Goal: Information Seeking & Learning: Learn about a topic

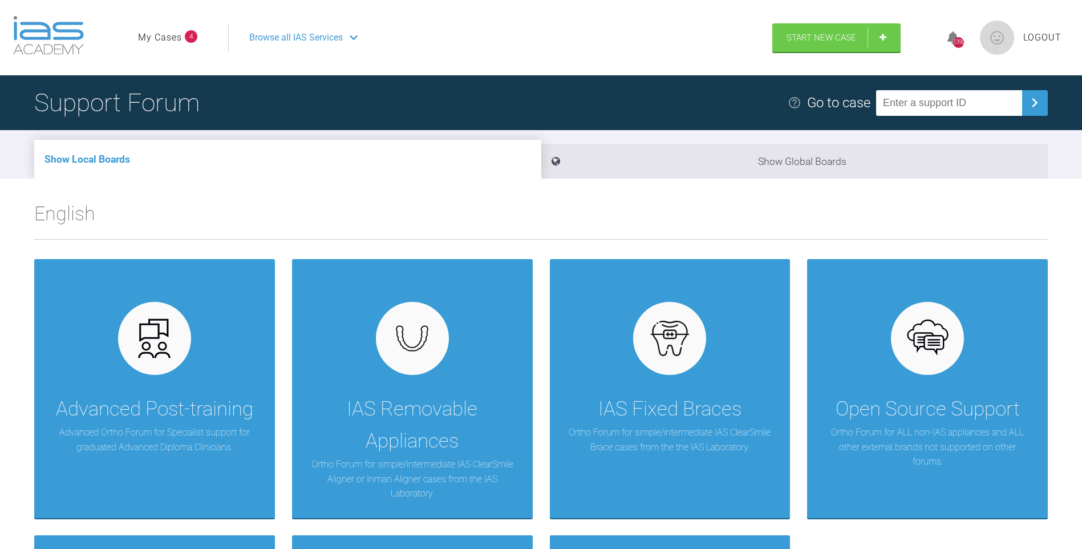
click at [156, 32] on link "My Cases" at bounding box center [160, 37] width 44 height 15
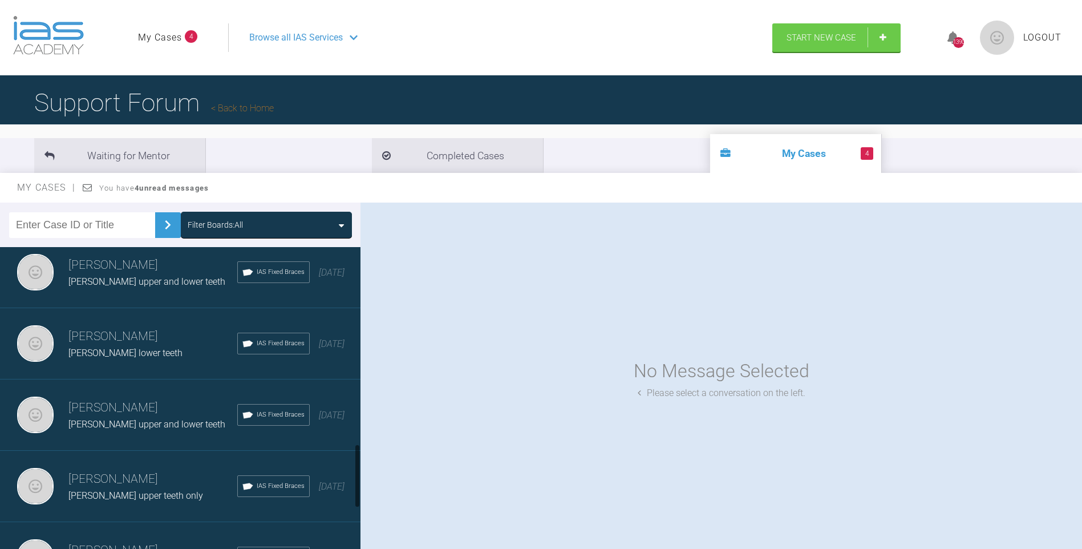
scroll to position [943, 0]
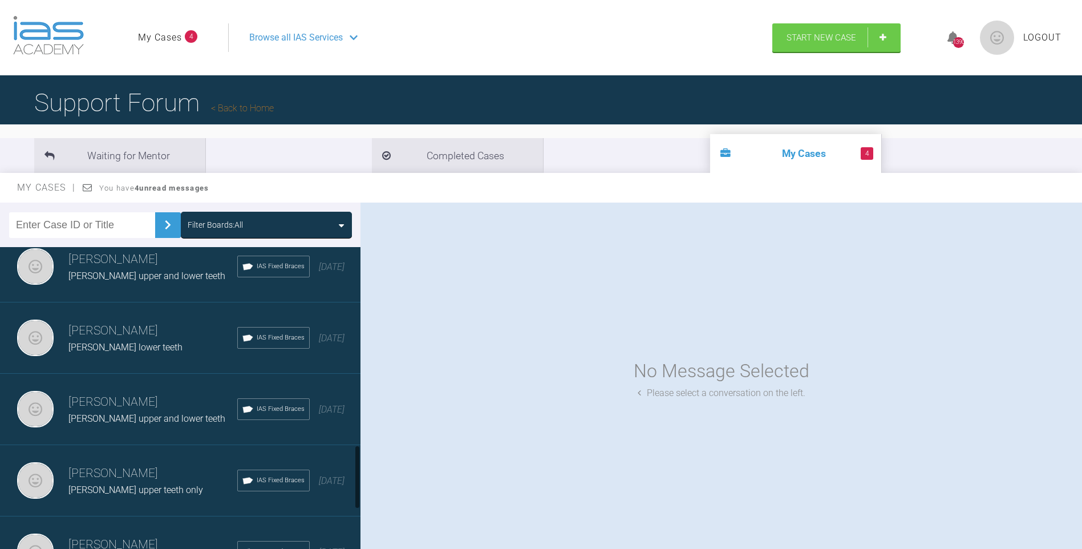
drag, startPoint x: 359, startPoint y: 280, endPoint x: 361, endPoint y: 477, distance: 196.8
click at [361, 477] on div at bounding box center [357, 400] width 6 height 307
click at [146, 474] on h3 "[PERSON_NAME]" at bounding box center [152, 473] width 169 height 19
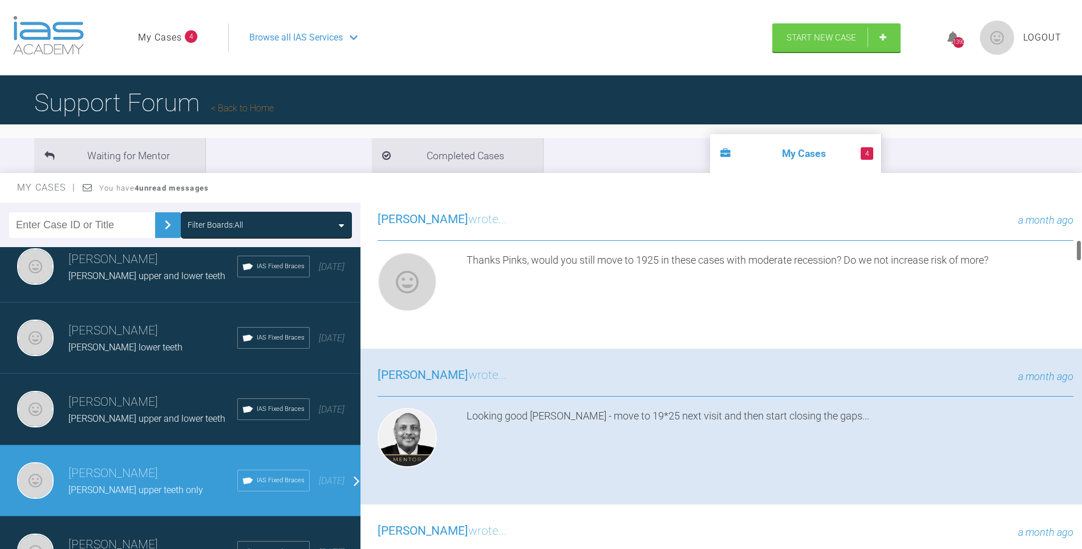
scroll to position [608, 0]
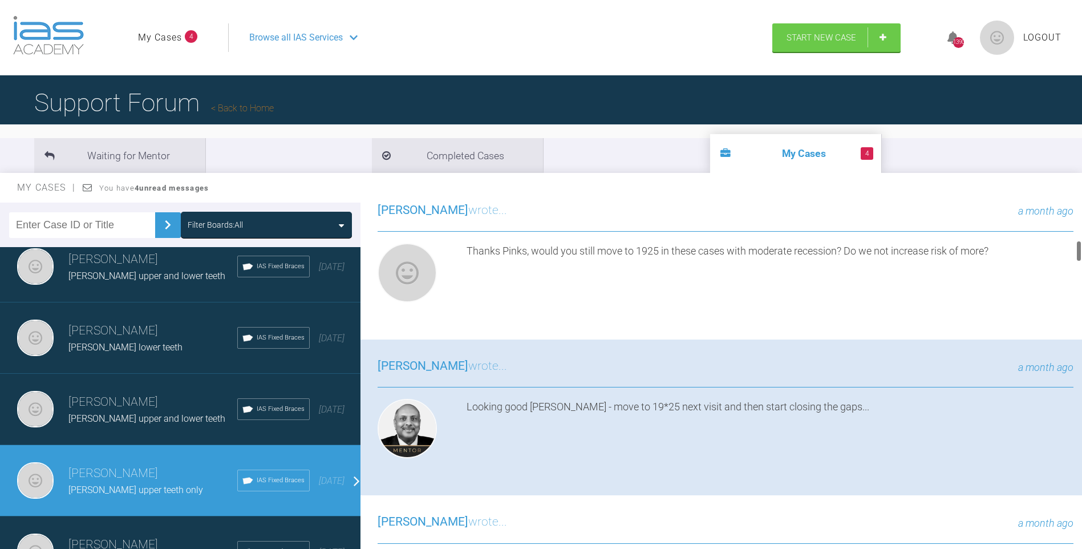
drag, startPoint x: 1079, startPoint y: 214, endPoint x: 1079, endPoint y: 252, distance: 37.7
click at [1079, 252] on div at bounding box center [1079, 251] width 4 height 22
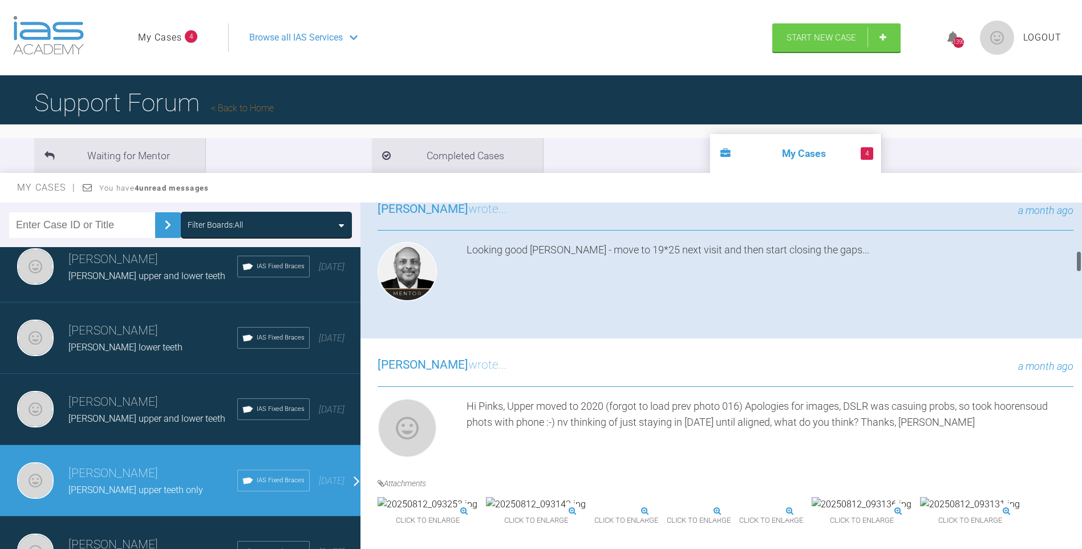
scroll to position [774, 0]
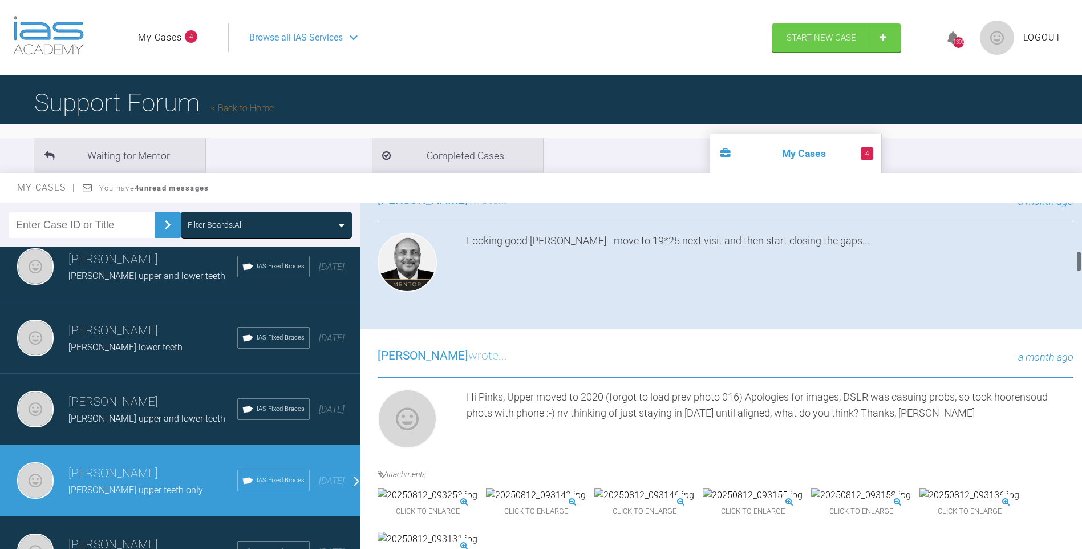
drag, startPoint x: 1078, startPoint y: 248, endPoint x: 1078, endPoint y: 258, distance: 10.3
click at [1078, 258] on div at bounding box center [1079, 261] width 4 height 22
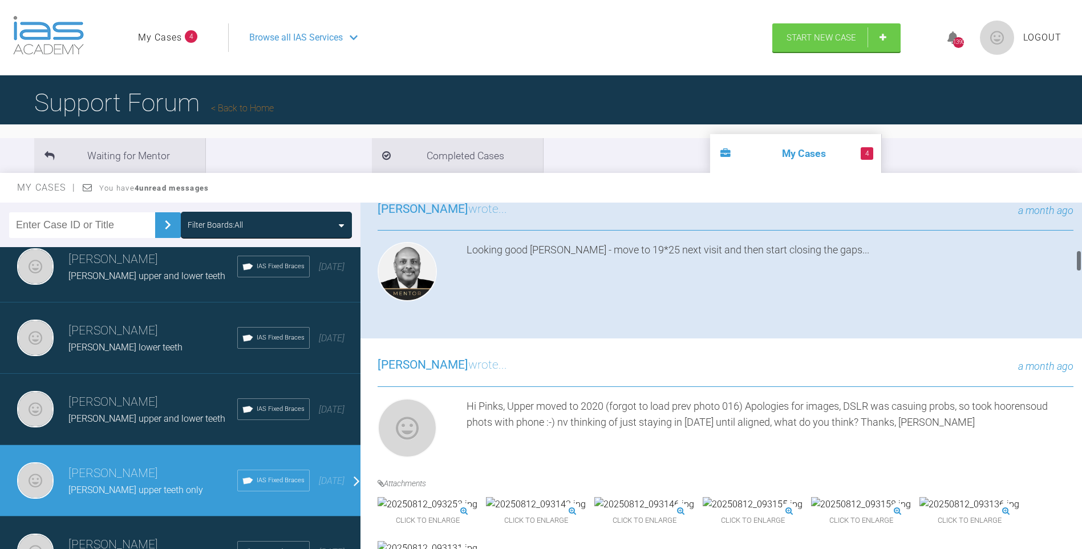
scroll to position [728, 0]
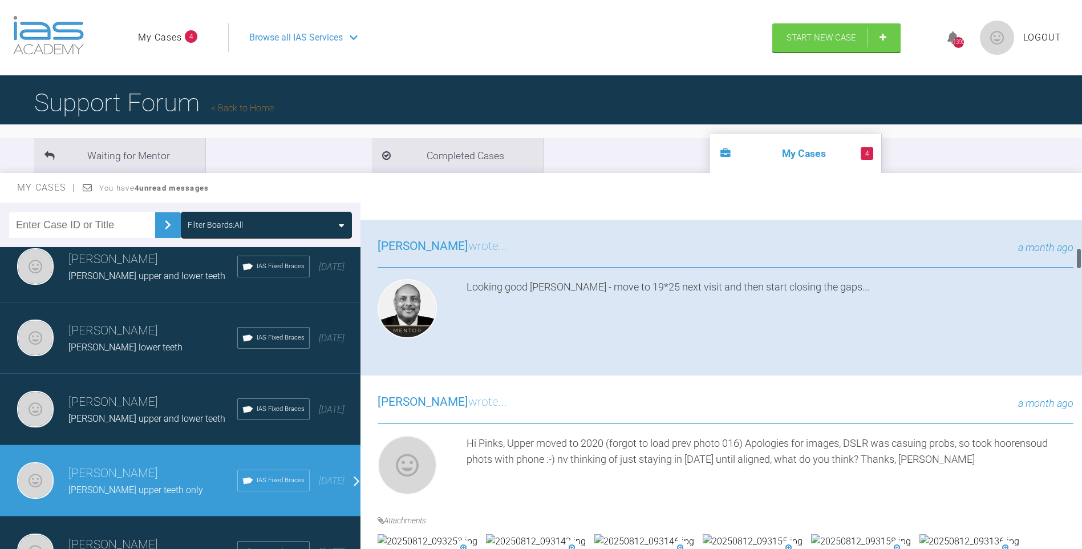
click at [1079, 256] on div at bounding box center [1079, 259] width 4 height 22
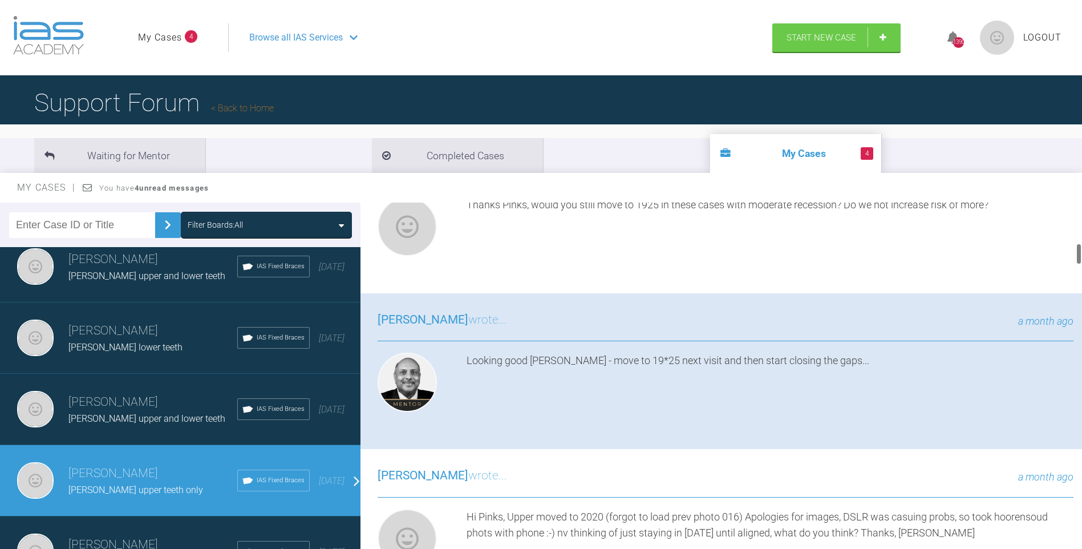
click at [1079, 253] on div at bounding box center [1079, 254] width 4 height 22
drag, startPoint x: 1082, startPoint y: 250, endPoint x: 1082, endPoint y: 260, distance: 9.7
click at [1082, 260] on div at bounding box center [1079, 378] width 6 height 351
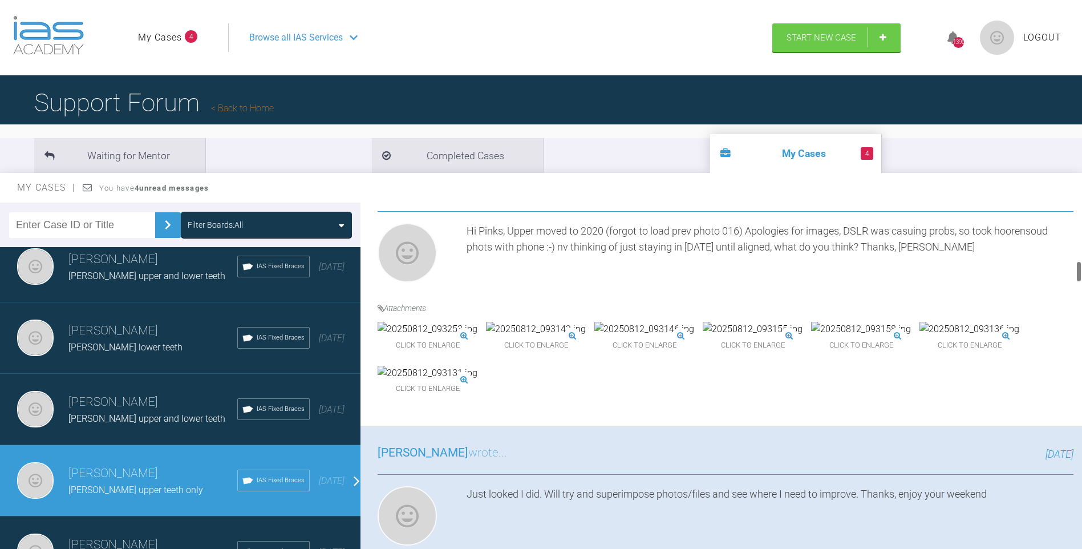
scroll to position [958, 0]
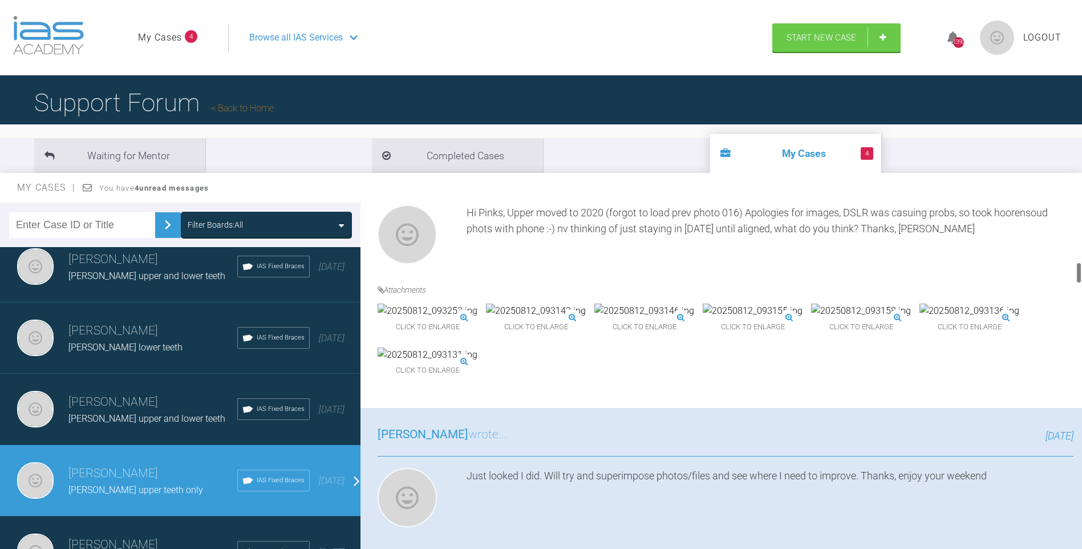
drag, startPoint x: 1080, startPoint y: 256, endPoint x: 1080, endPoint y: 273, distance: 16.5
click at [1080, 273] on div at bounding box center [1079, 273] width 4 height 22
click at [1080, 276] on div at bounding box center [1079, 273] width 4 height 22
click at [477, 318] on img at bounding box center [428, 311] width 100 height 15
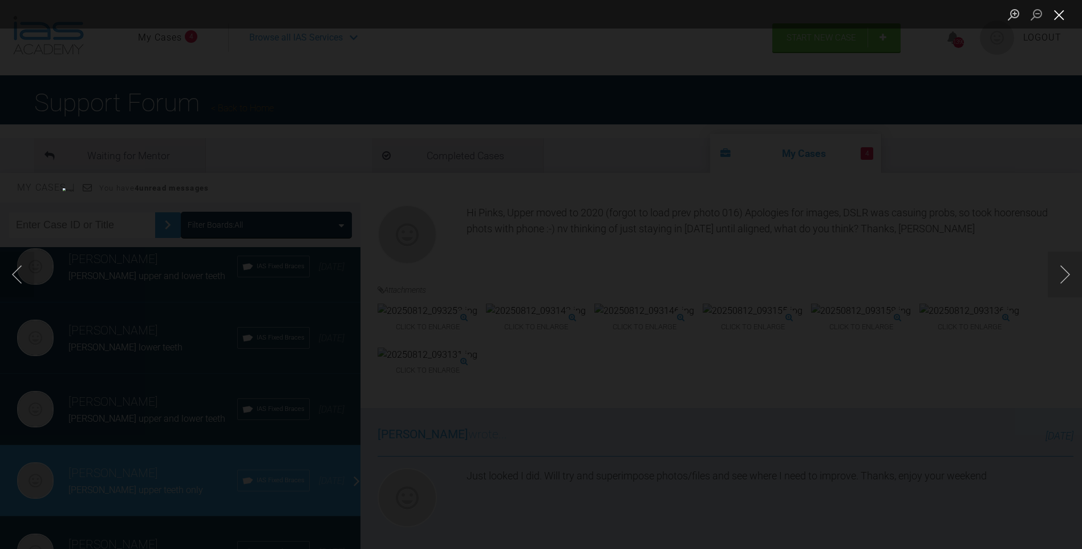
click at [1062, 15] on button "Close lightbox" at bounding box center [1059, 15] width 23 height 20
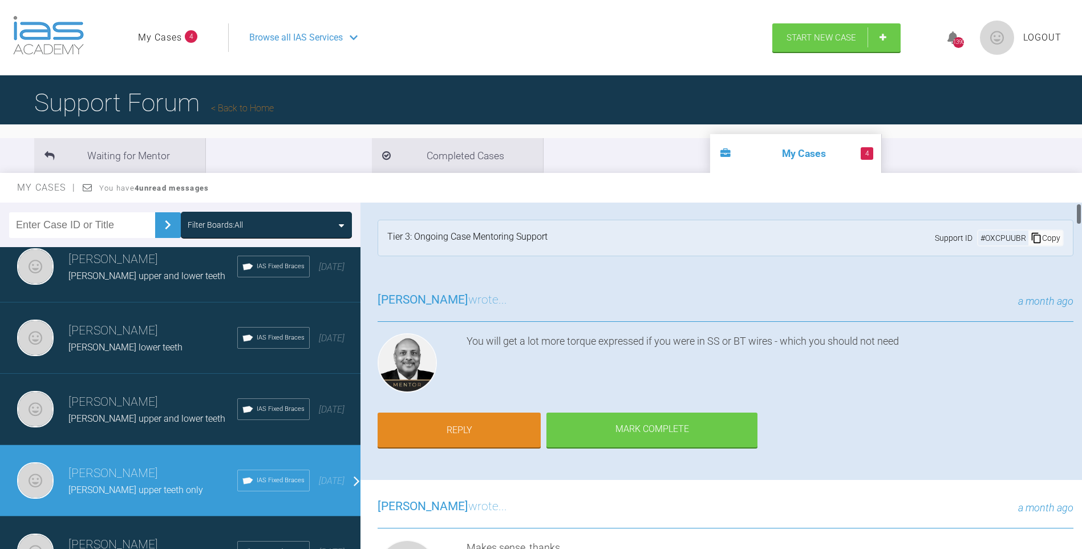
scroll to position [18, 0]
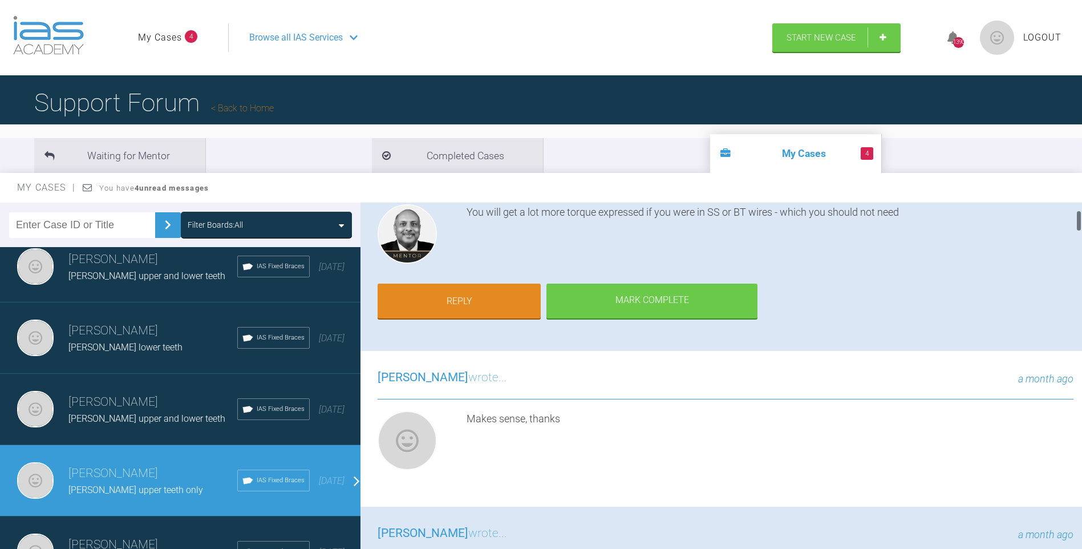
drag, startPoint x: 1078, startPoint y: 275, endPoint x: 1078, endPoint y: 234, distance: 41.1
click at [1082, 226] on html "My Cases 4 Logout Browse all IAS Services Start New Case 1390 Logout Support Fo…" at bounding box center [541, 333] width 1082 height 667
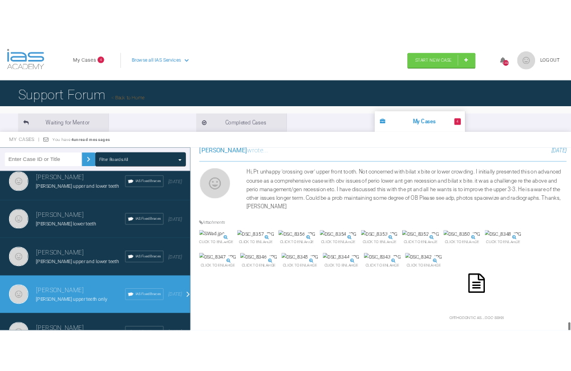
scroll to position [5318, 0]
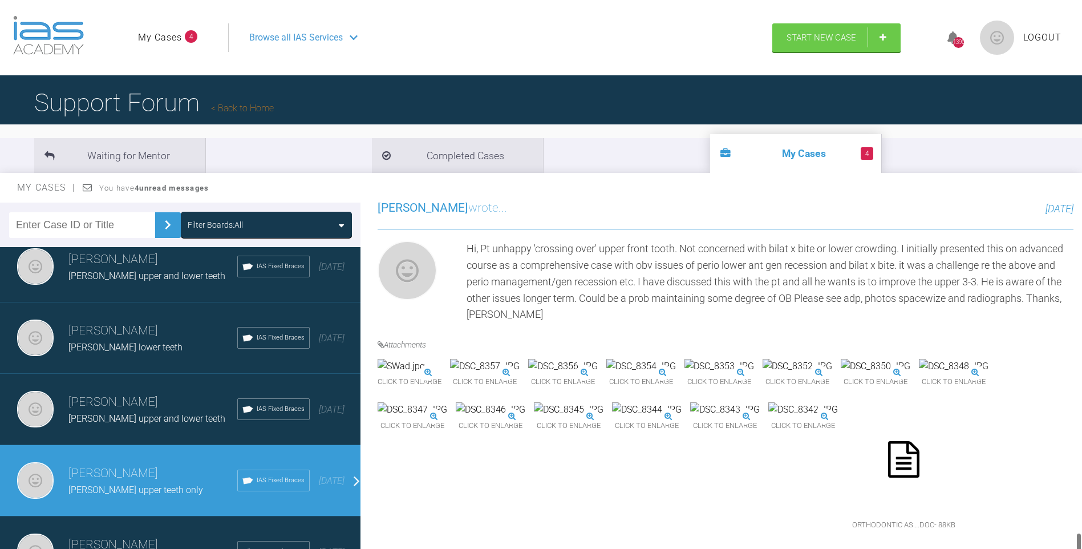
drag, startPoint x: 1079, startPoint y: 222, endPoint x: 1033, endPoint y: 501, distance: 283.4
click at [1077, 548] on html "My Cases 4 Logout Browse all IAS Services Start New Case 1390 Logout Support Fo…" at bounding box center [541, 333] width 1082 height 667
click at [841, 359] on img at bounding box center [876, 366] width 70 height 15
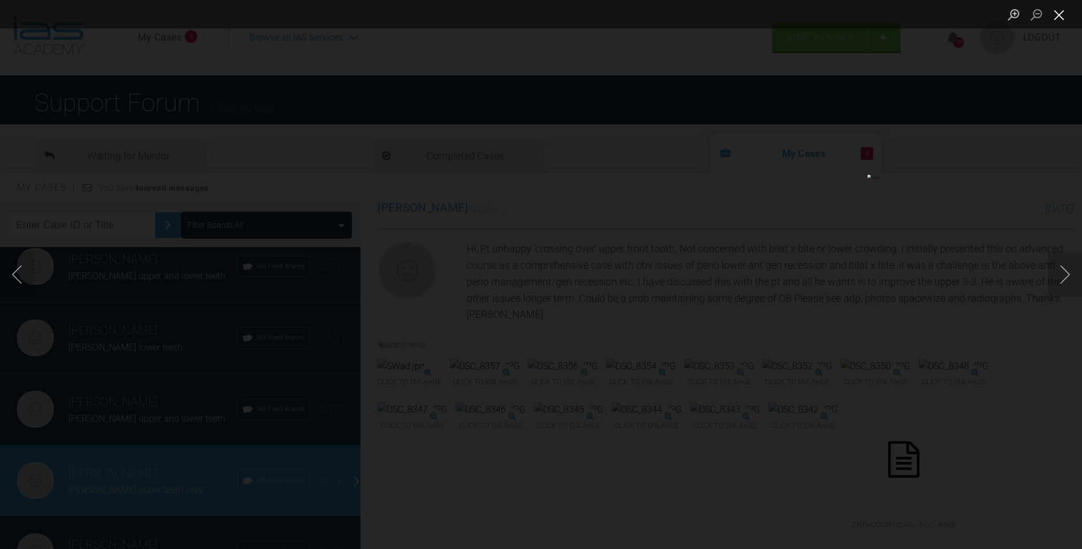
click at [1058, 10] on button "Close lightbox" at bounding box center [1059, 15] width 23 height 20
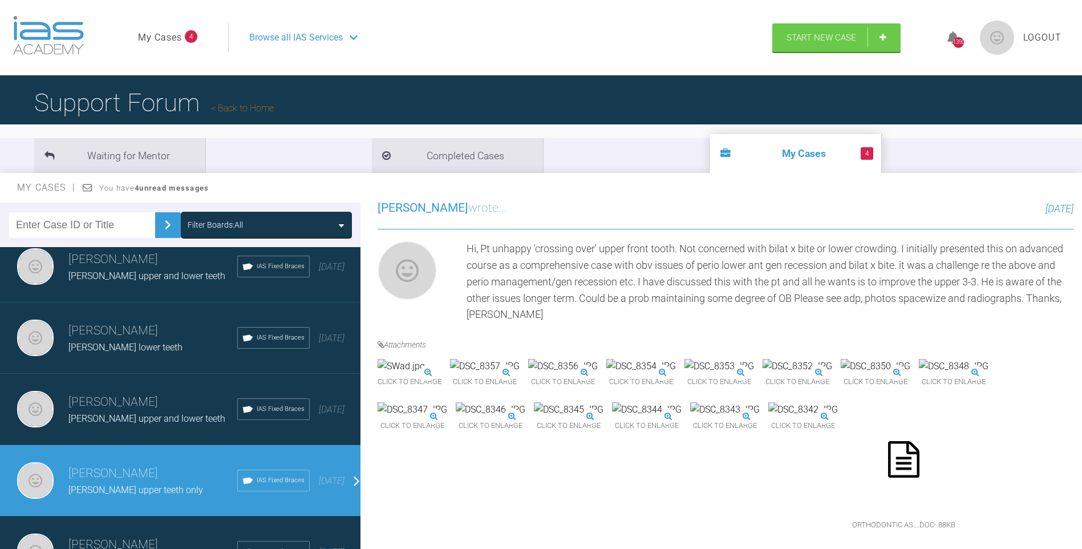
click at [612, 417] on img at bounding box center [647, 409] width 70 height 15
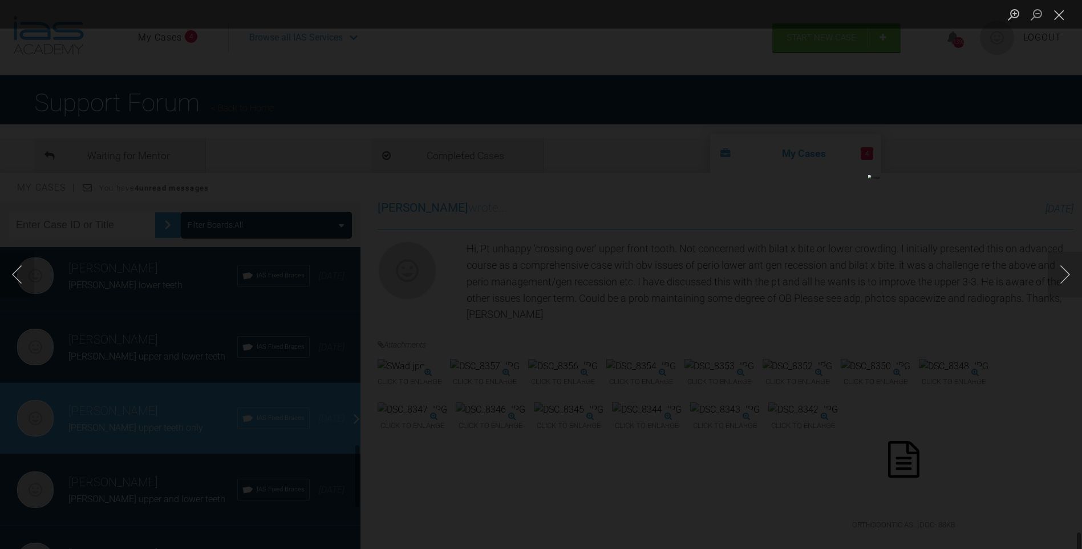
scroll to position [943, 0]
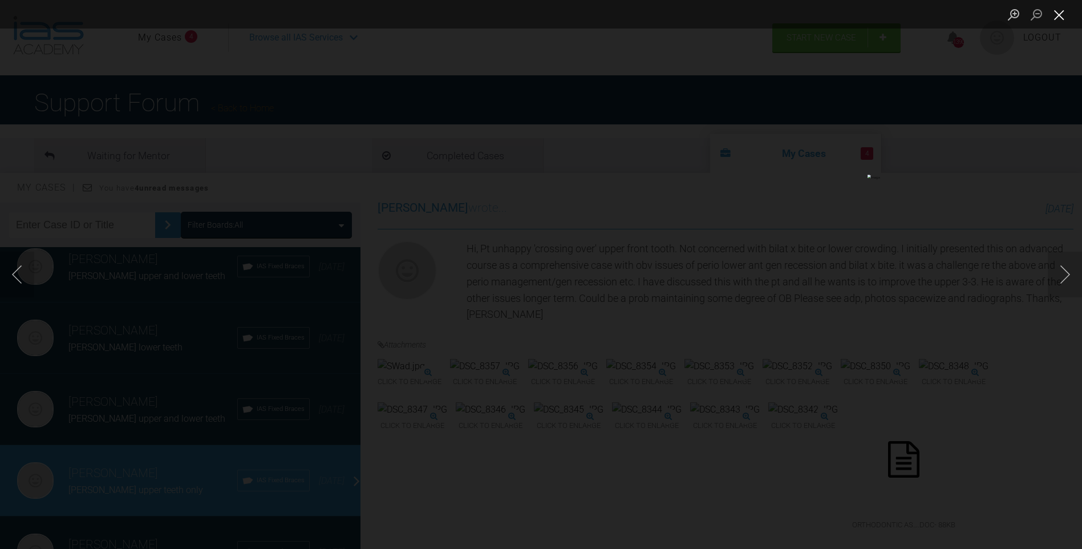
click at [1061, 14] on button "Close lightbox" at bounding box center [1059, 15] width 23 height 20
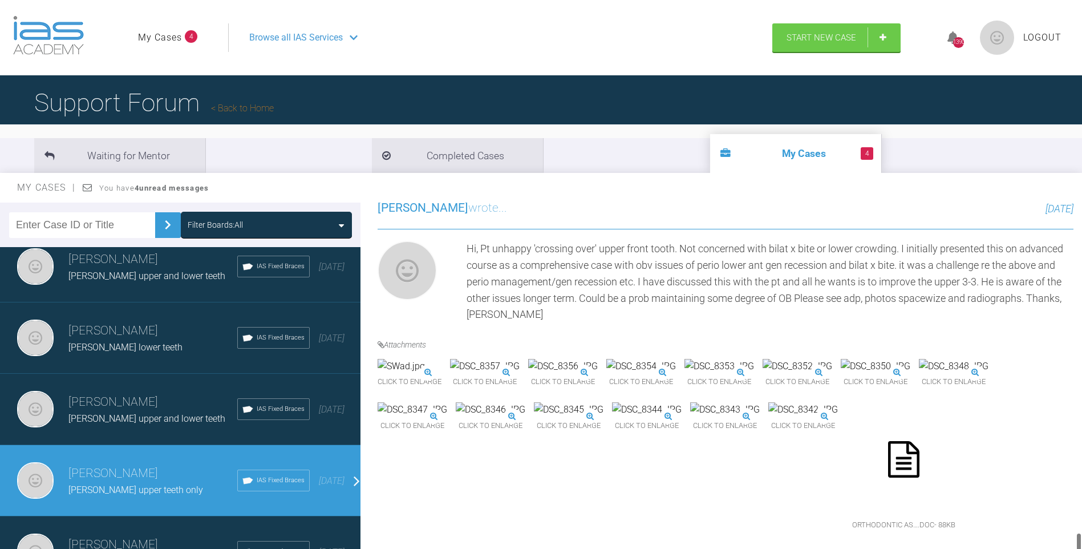
click at [841, 359] on img at bounding box center [876, 366] width 70 height 15
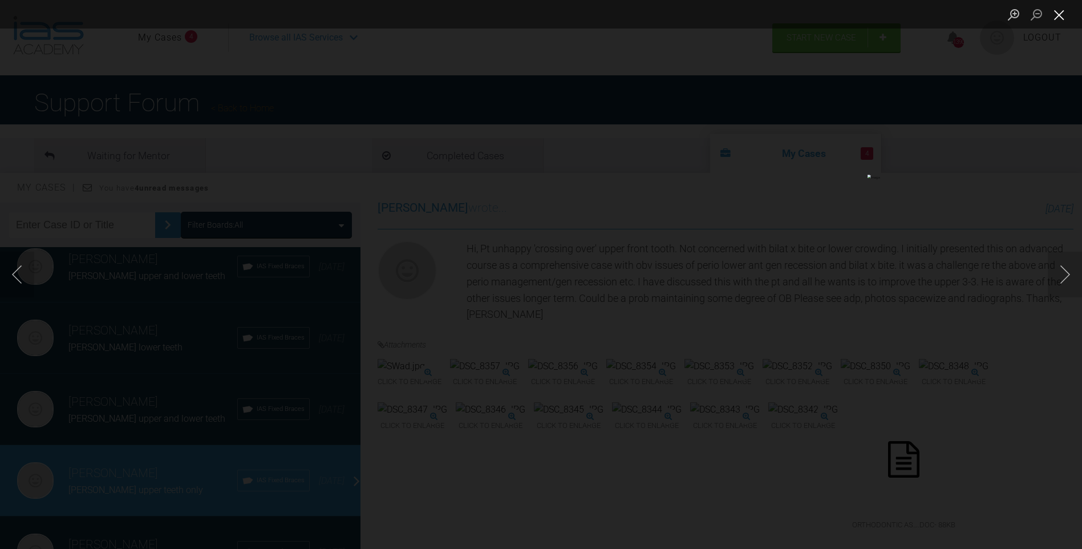
click at [1060, 11] on button "Close lightbox" at bounding box center [1059, 15] width 23 height 20
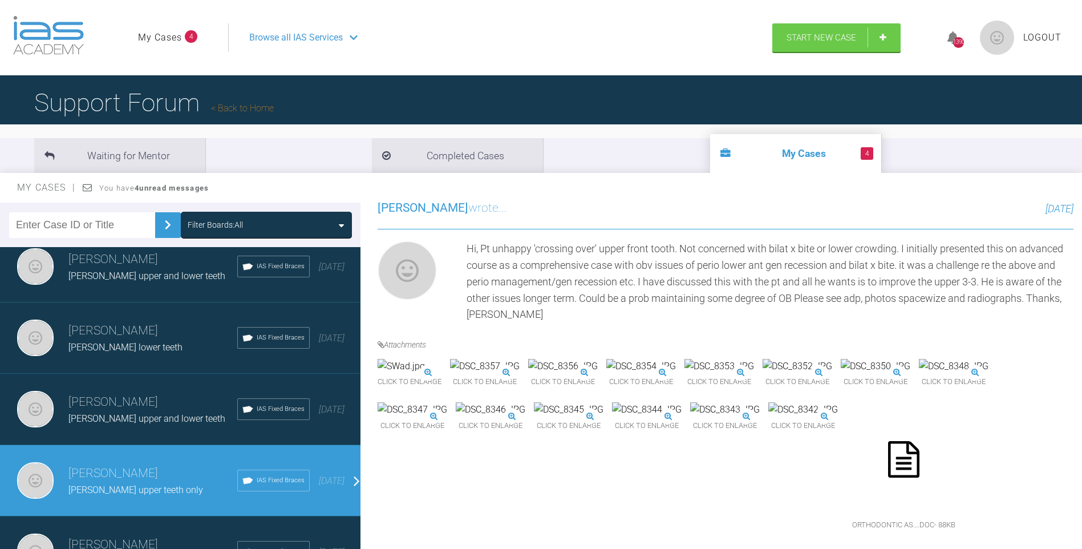
click at [612, 417] on img at bounding box center [647, 409] width 70 height 15
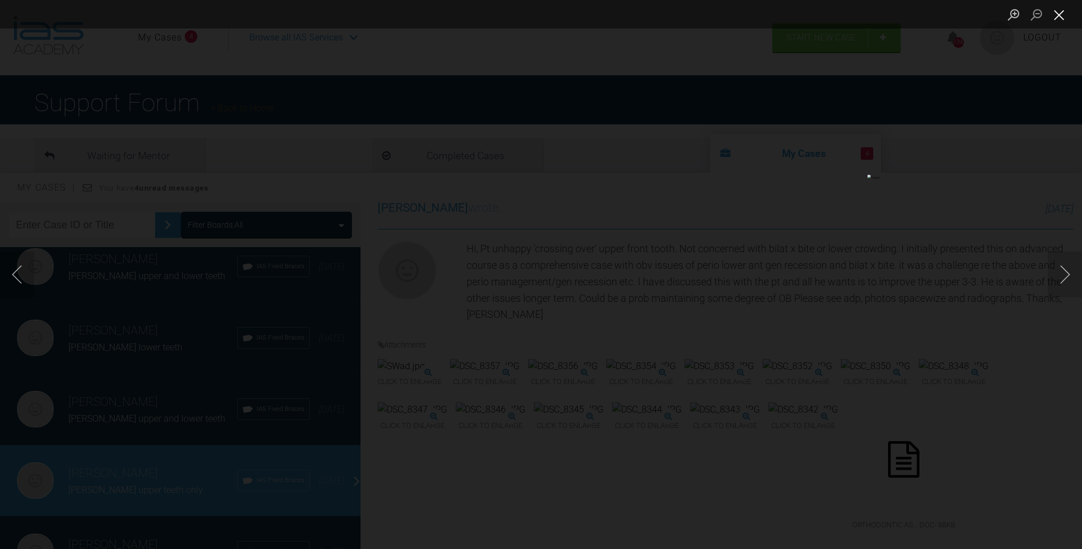
click at [1064, 12] on button "Close lightbox" at bounding box center [1059, 15] width 23 height 20
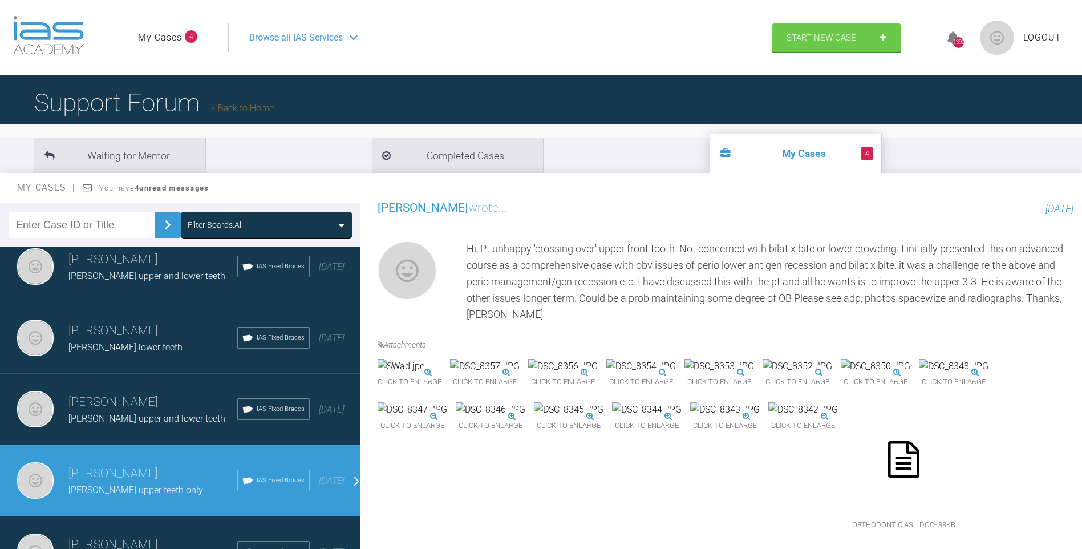
click at [247, 107] on link "Back to Home" at bounding box center [242, 108] width 63 height 11
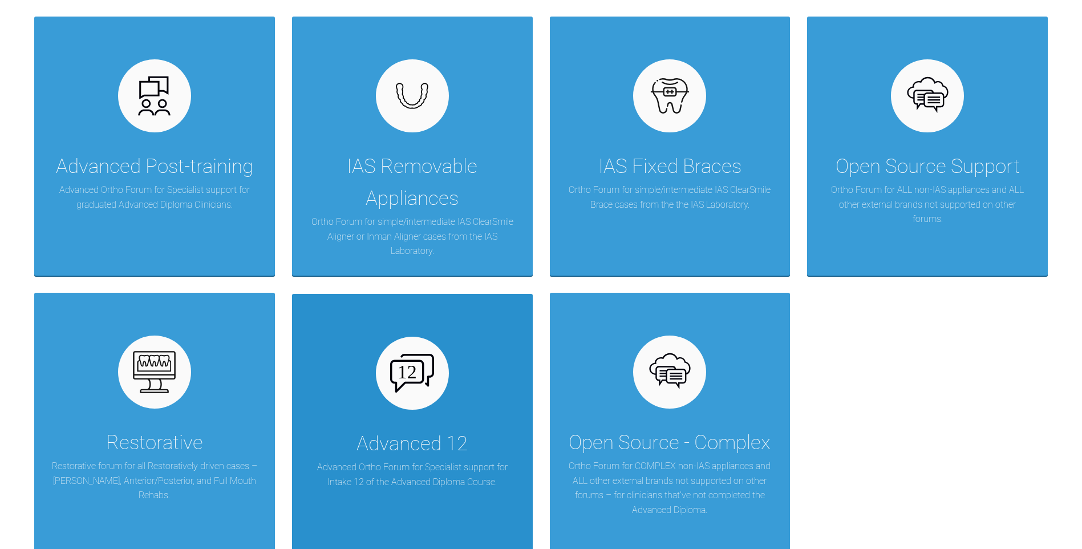
click at [437, 399] on div at bounding box center [412, 373] width 73 height 73
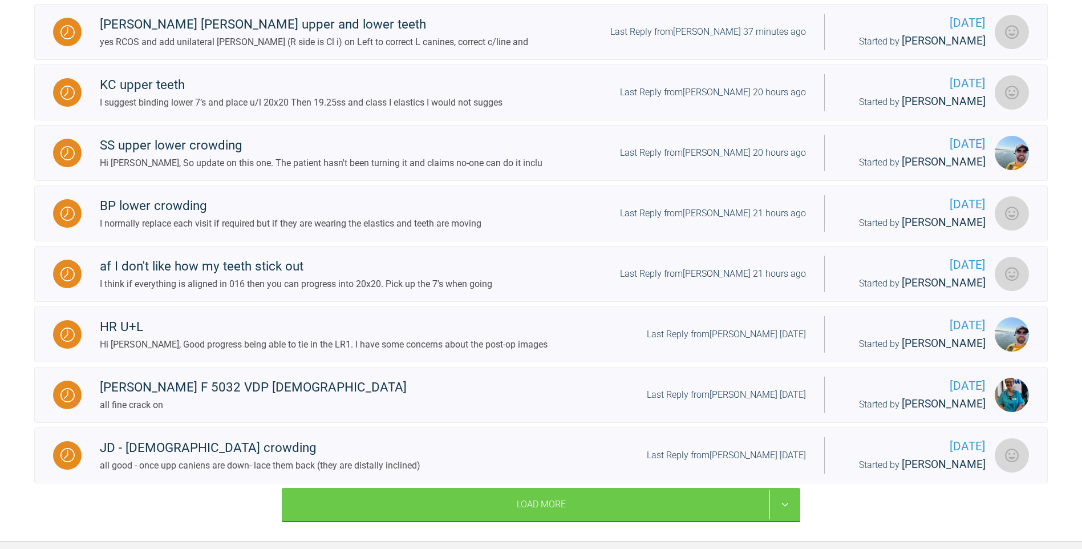
scroll to position [1094, 0]
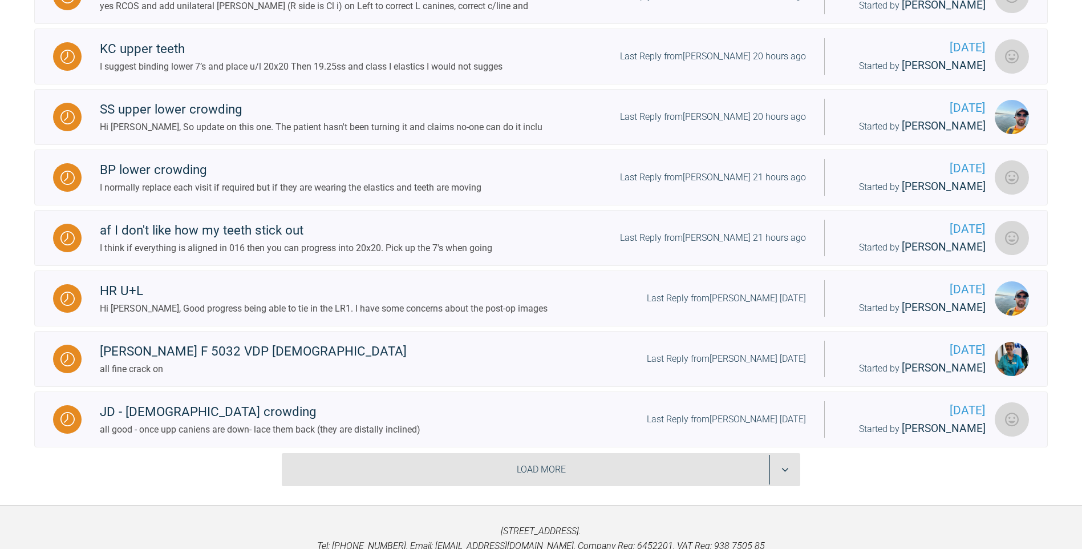
drag, startPoint x: 517, startPoint y: 501, endPoint x: 524, endPoint y: 501, distance: 7.4
click at [518, 486] on div "Load More" at bounding box center [541, 469] width 519 height 33
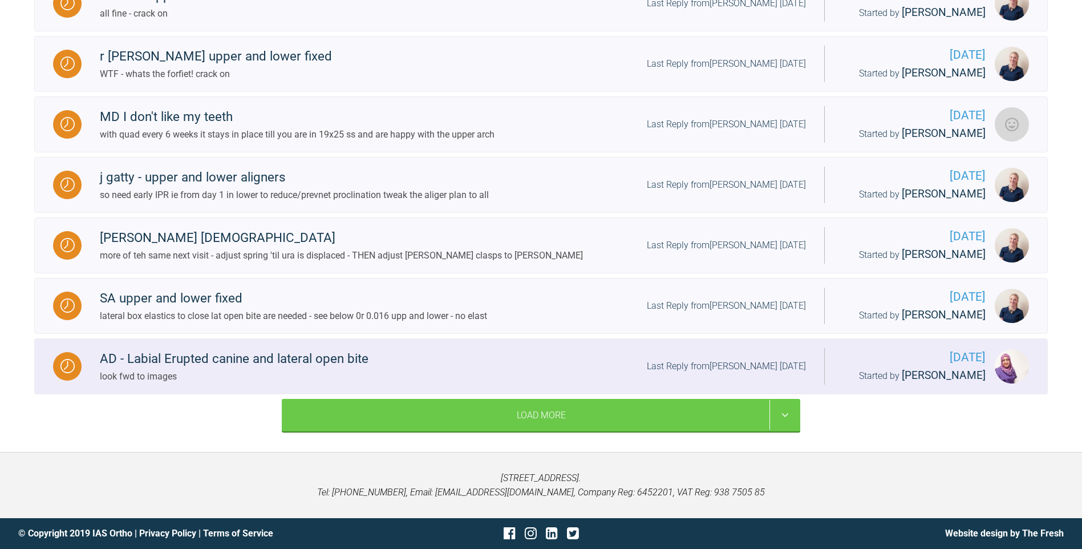
scroll to position [2362, 0]
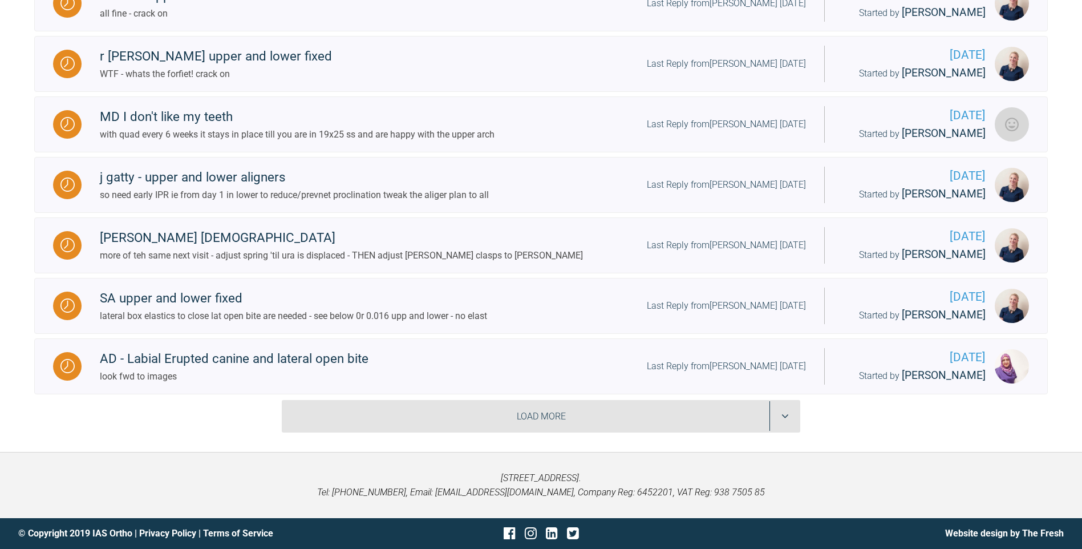
click at [571, 433] on div "Load More" at bounding box center [541, 416] width 519 height 33
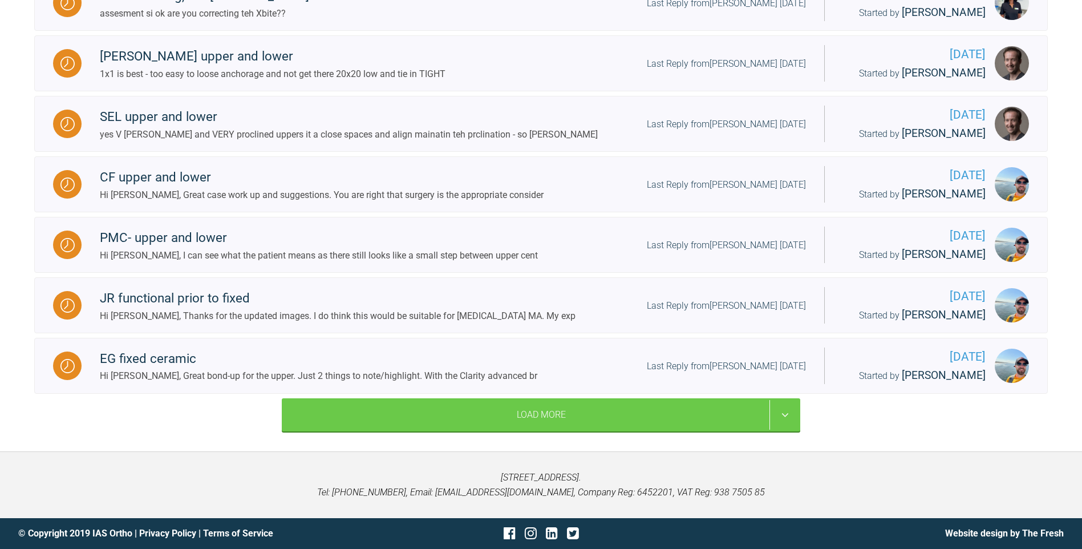
scroll to position [3847, 0]
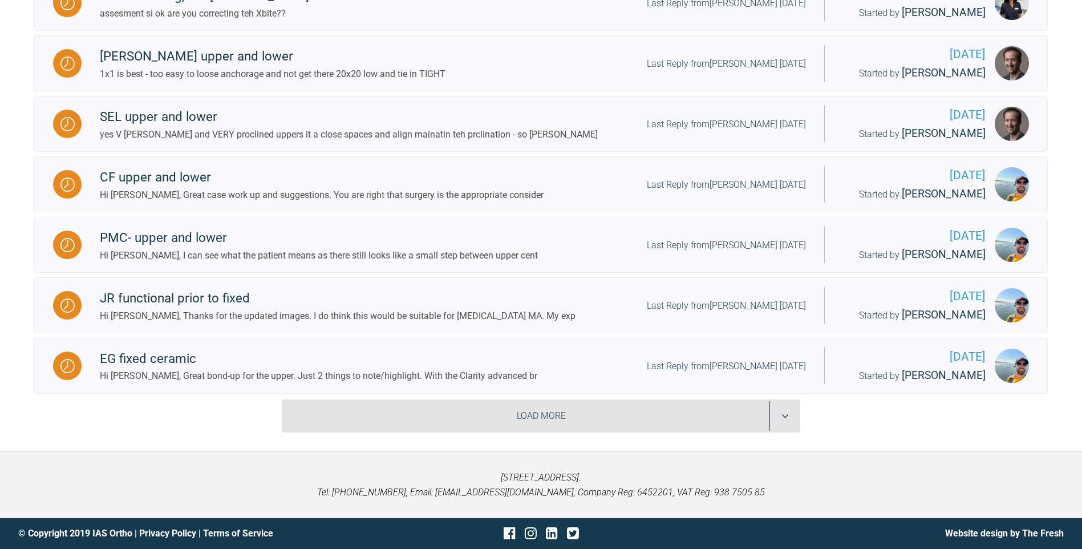
click at [653, 415] on div "Load More" at bounding box center [541, 415] width 519 height 33
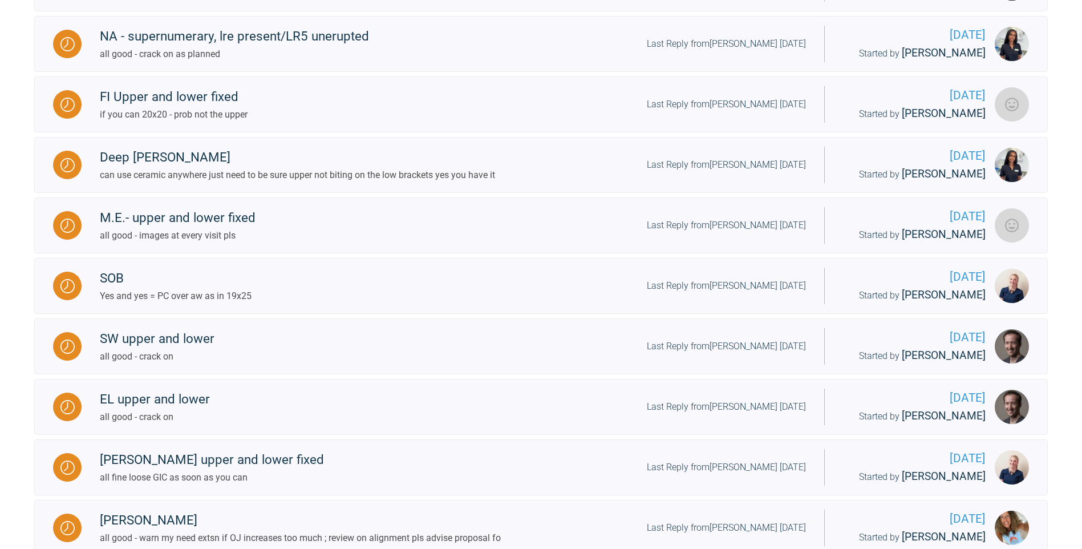
scroll to position [4607, 0]
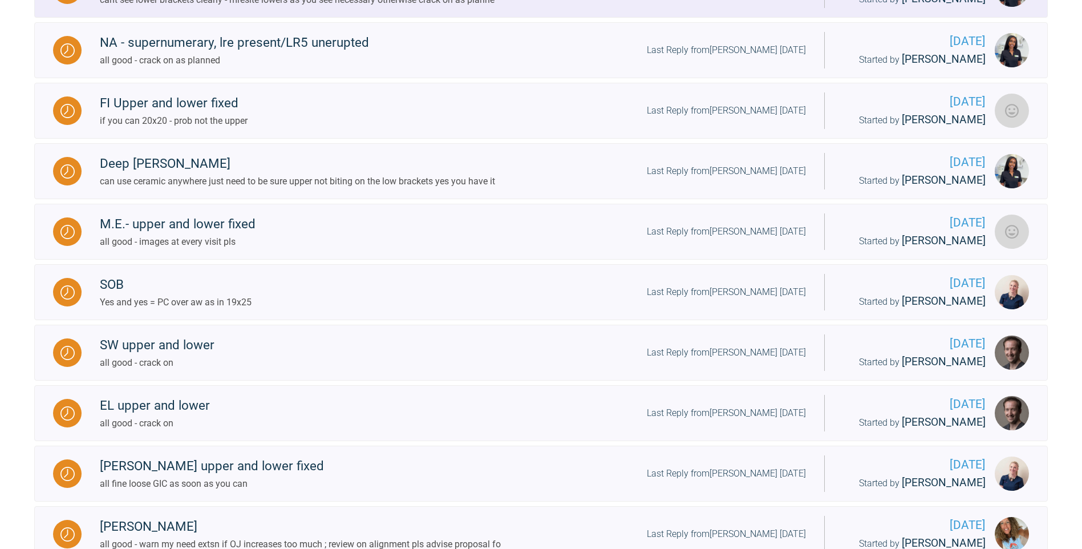
click at [431, 7] on div "cant see lower brackets clearly - mresite lowers as you see necessary otherwise…" at bounding box center [297, 0] width 395 height 15
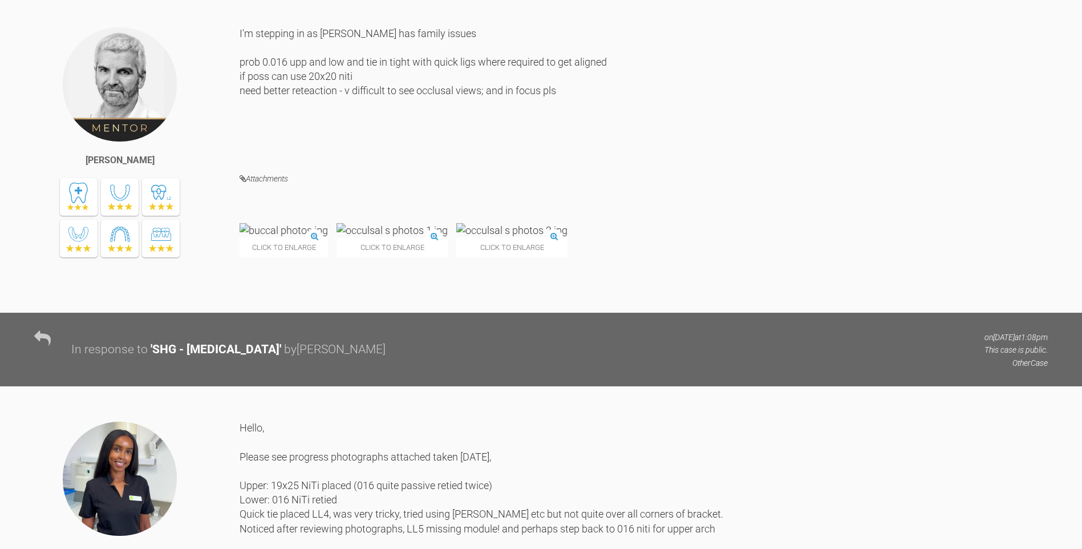
scroll to position [3026, 0]
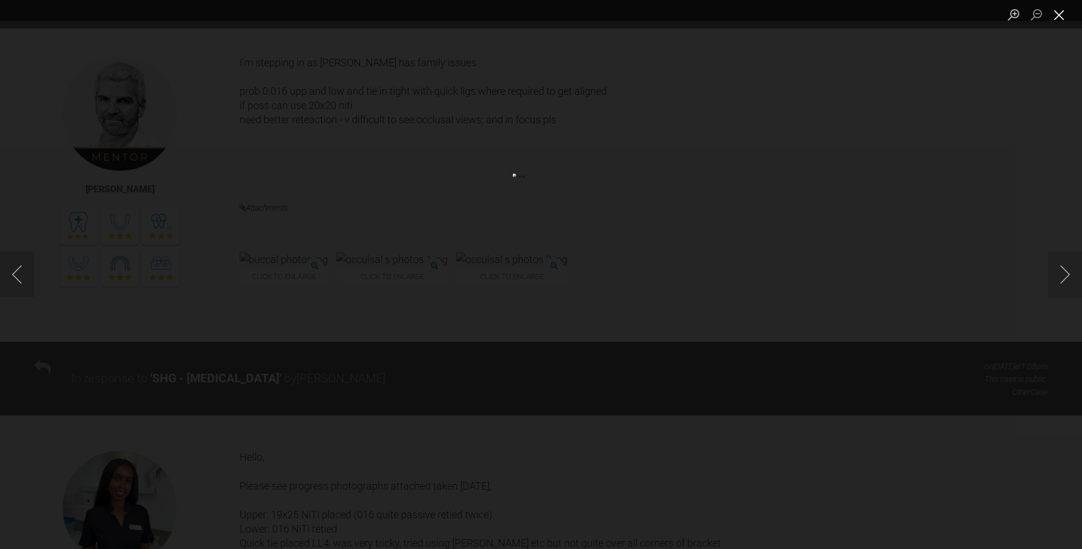
click at [1062, 13] on button "Close lightbox" at bounding box center [1059, 15] width 23 height 20
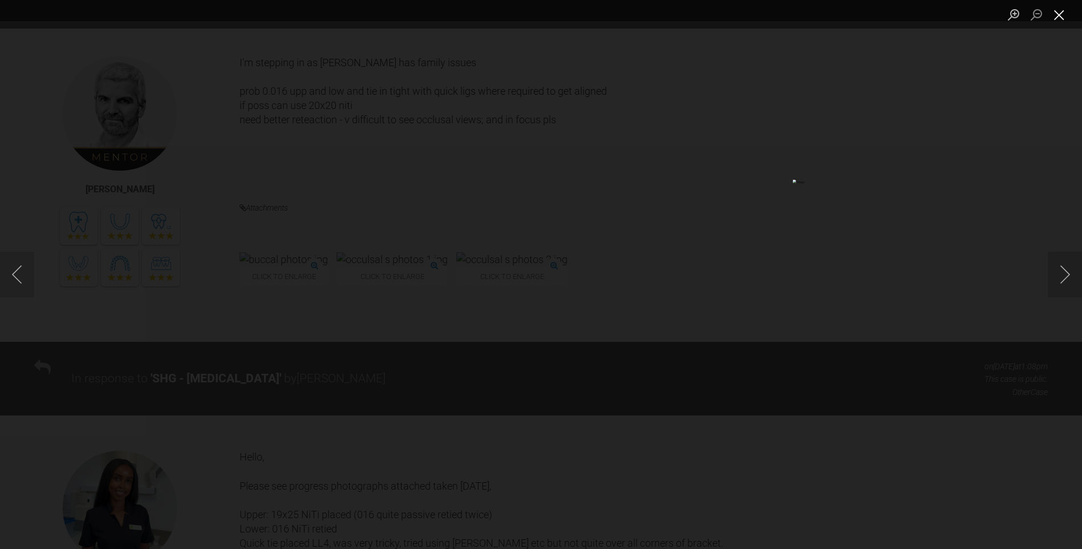
click at [1063, 9] on button "Close lightbox" at bounding box center [1059, 15] width 23 height 20
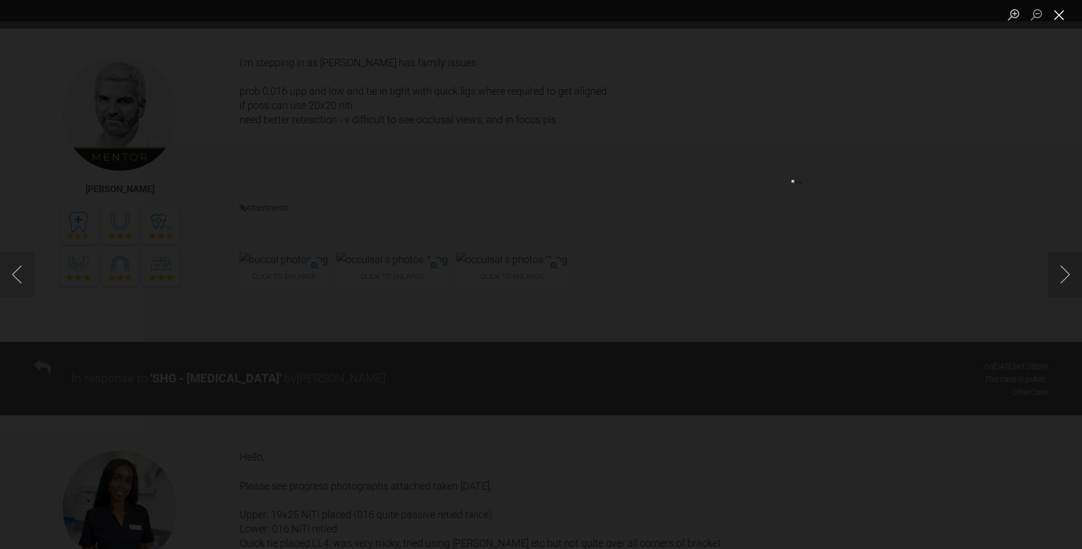
click at [1065, 13] on button "Close lightbox" at bounding box center [1059, 15] width 23 height 20
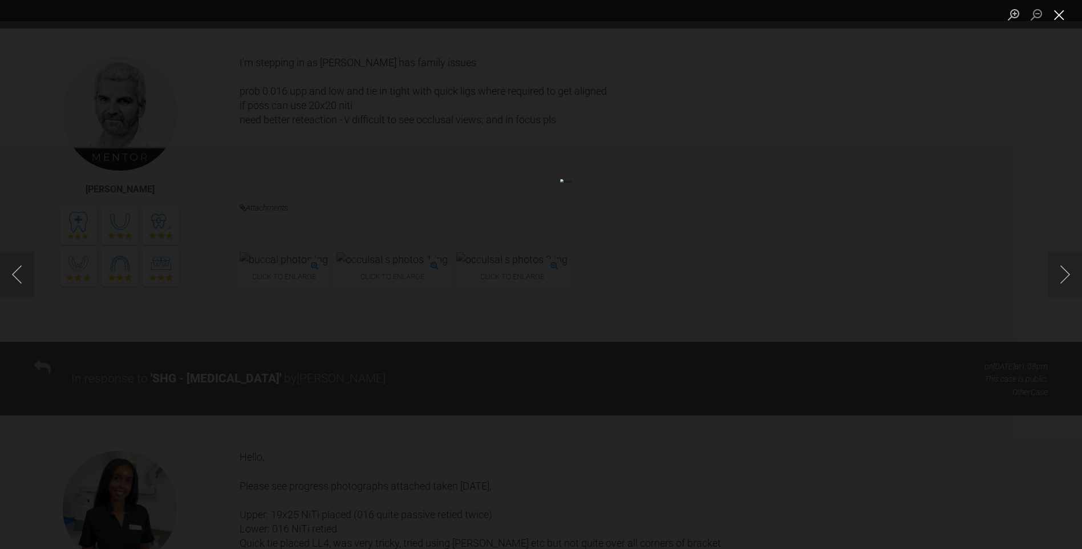
click at [1061, 9] on button "Close lightbox" at bounding box center [1059, 15] width 23 height 20
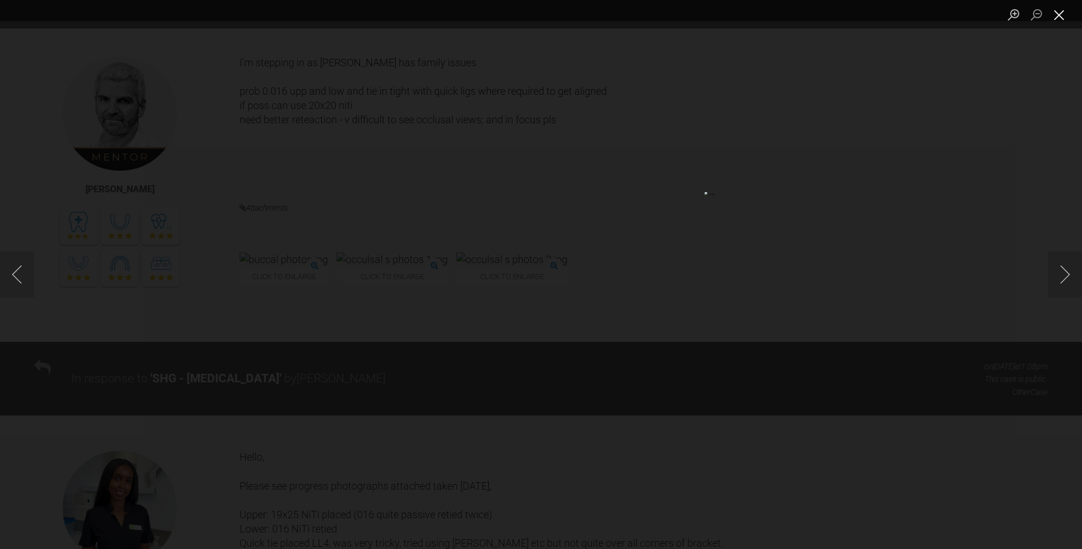
click at [1062, 14] on button "Close lightbox" at bounding box center [1059, 15] width 23 height 20
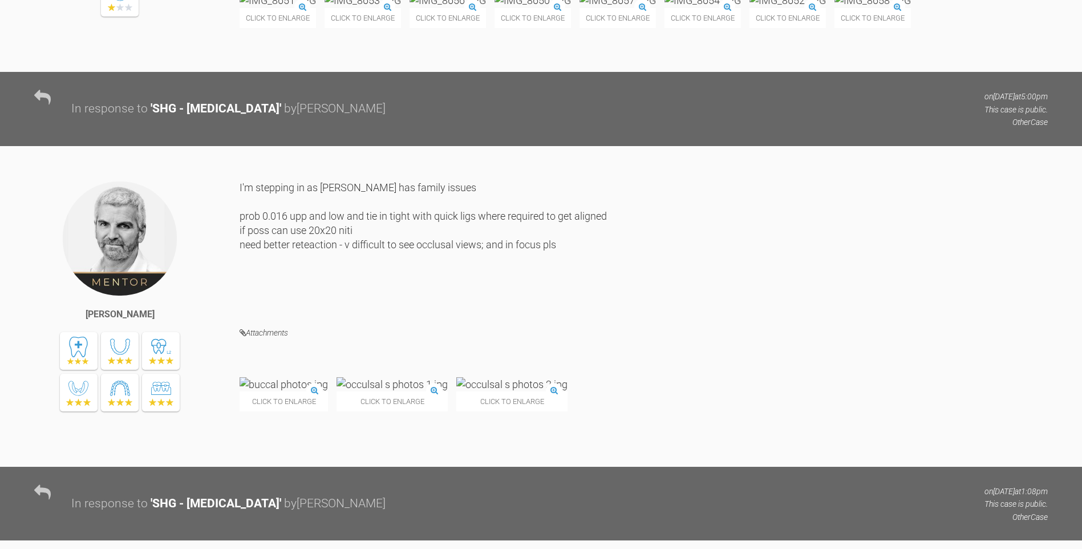
scroll to position [2911, 0]
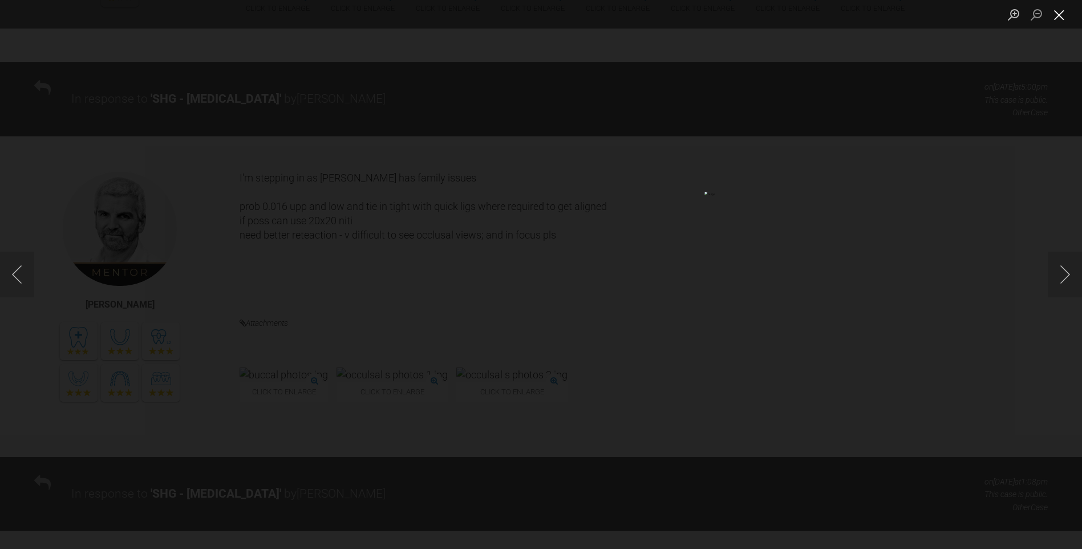
click at [1063, 15] on button "Close lightbox" at bounding box center [1059, 15] width 23 height 20
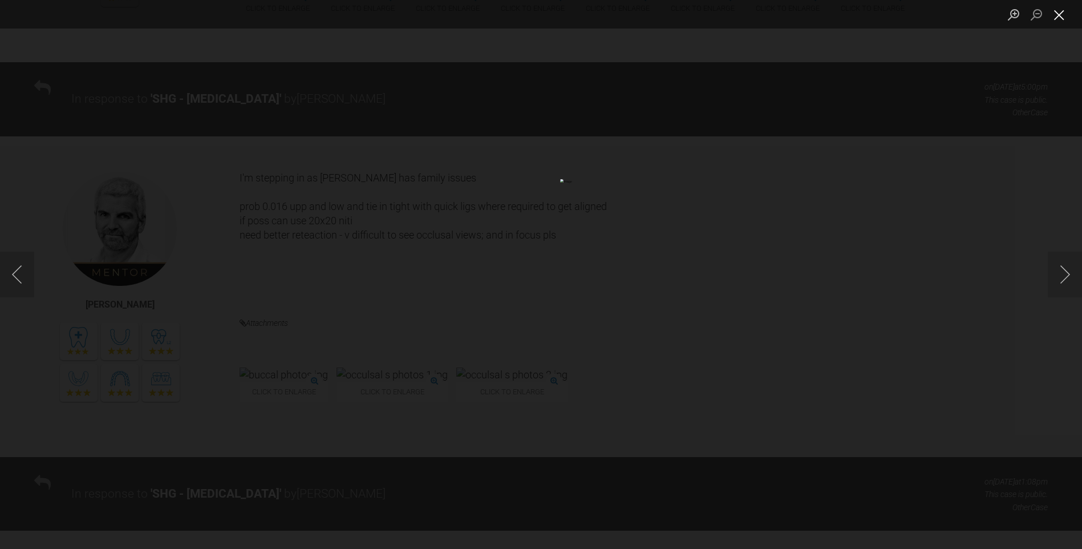
click at [1058, 11] on button "Close lightbox" at bounding box center [1059, 15] width 23 height 20
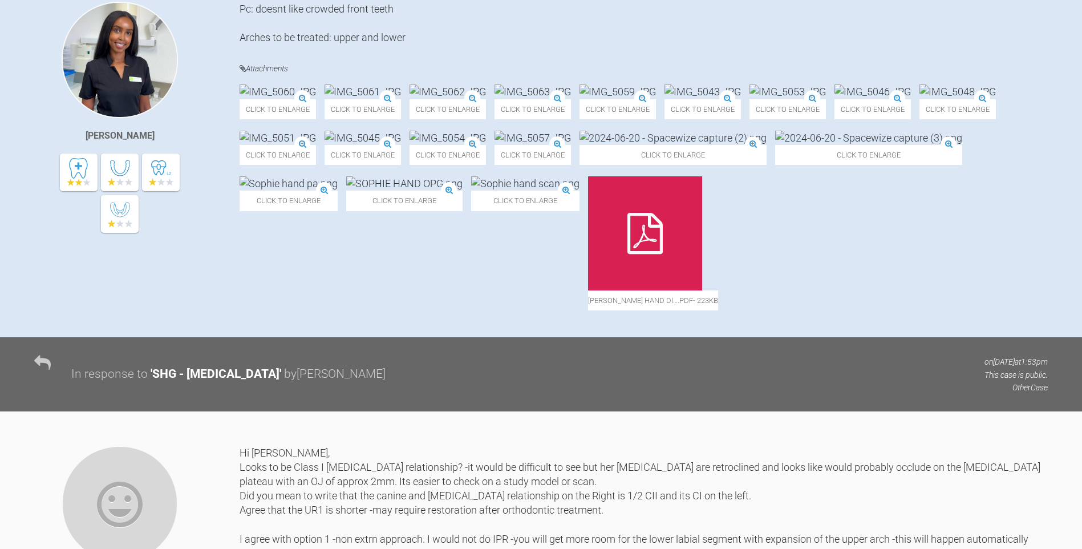
scroll to position [259, 0]
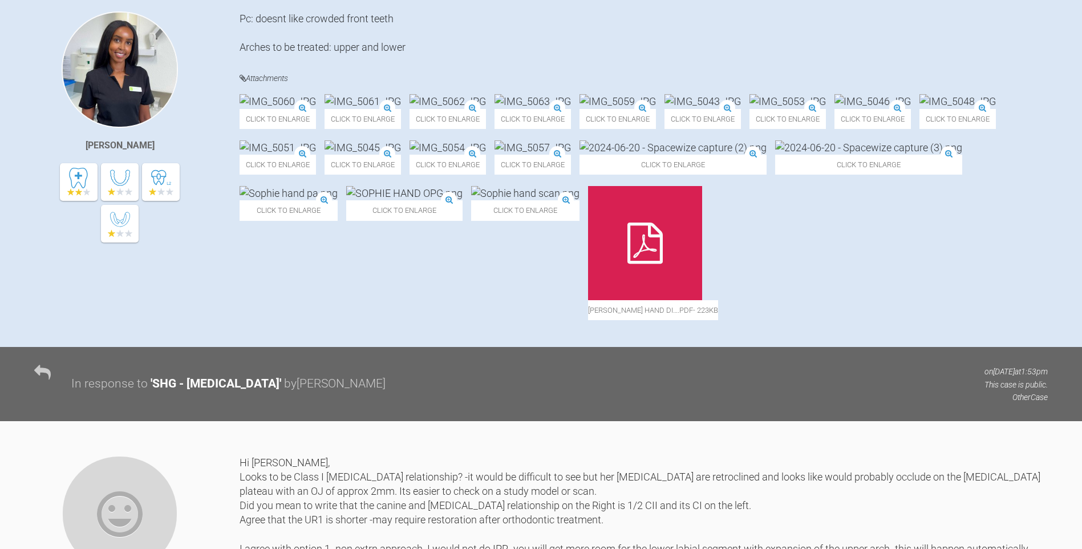
click at [656, 108] on img at bounding box center [618, 101] width 76 height 14
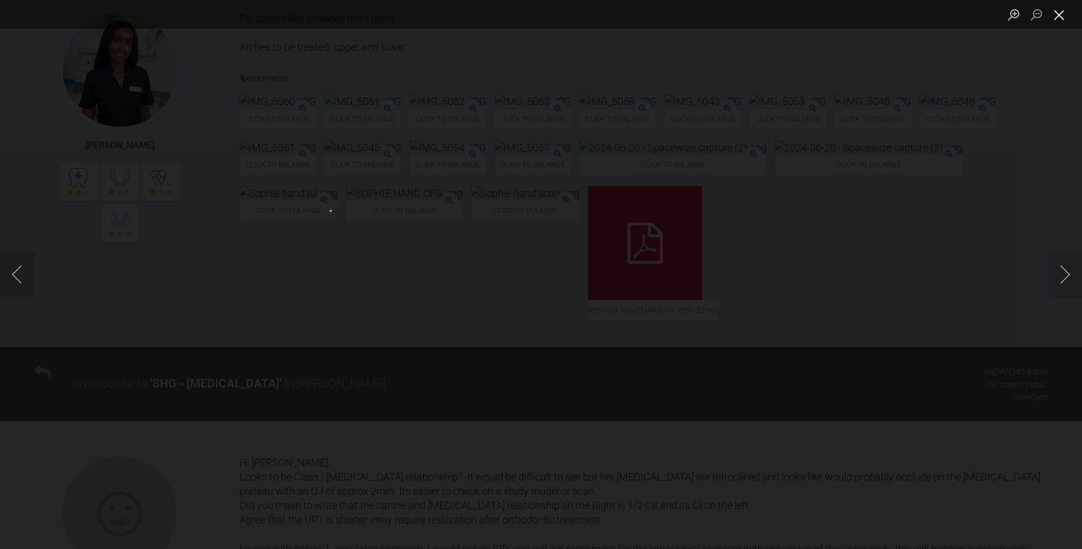
click at [1063, 14] on button "Close lightbox" at bounding box center [1059, 15] width 23 height 20
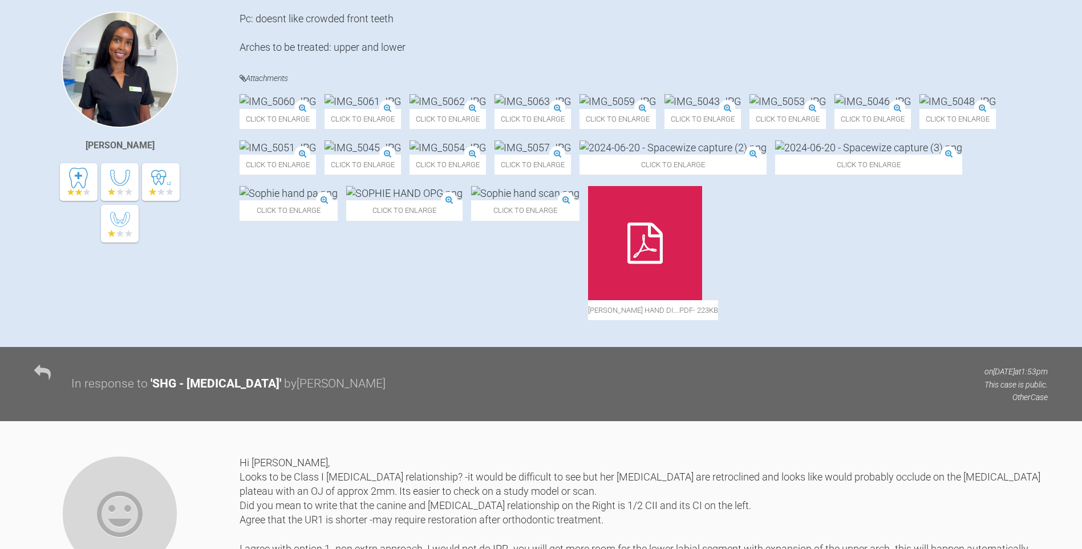
click at [486, 155] on img at bounding box center [448, 147] width 76 height 14
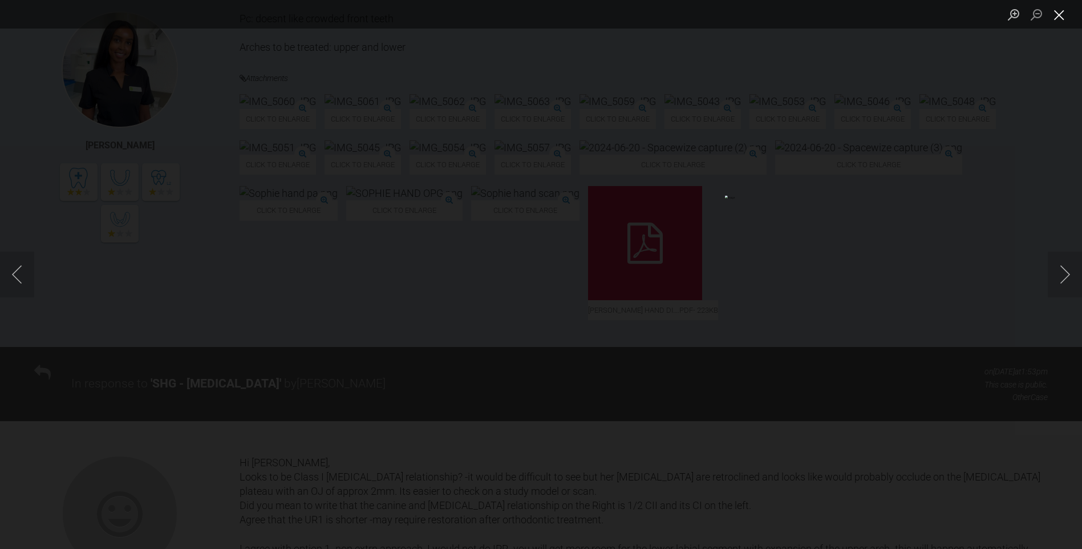
click at [1062, 13] on button "Close lightbox" at bounding box center [1059, 15] width 23 height 20
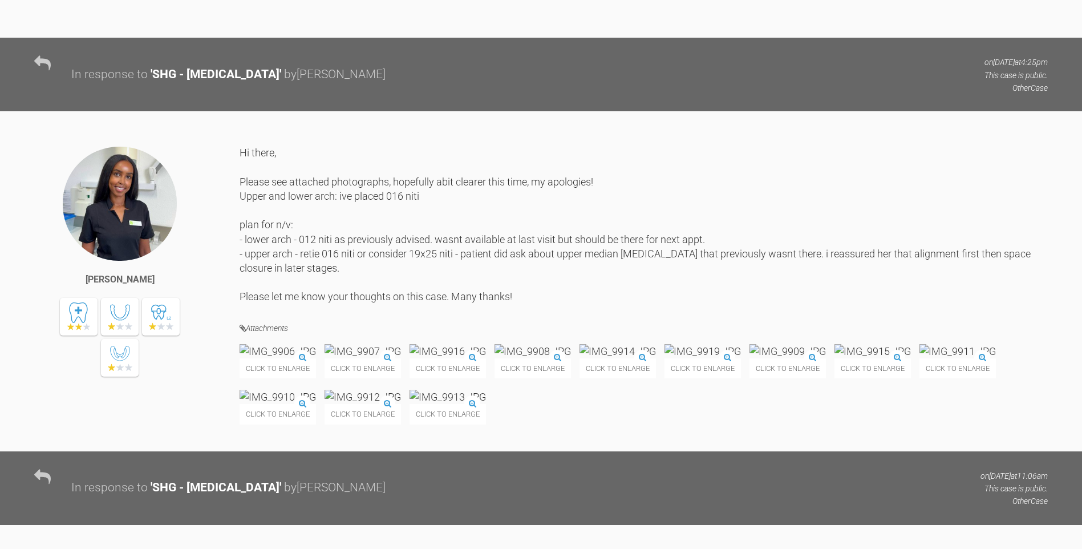
scroll to position [4019, 0]
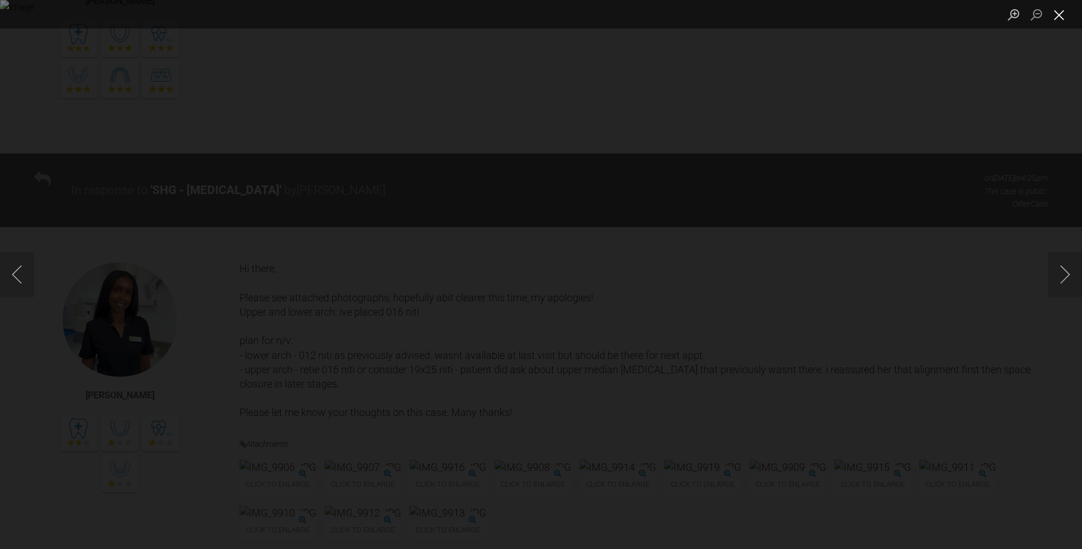
click at [1059, 15] on button "Close lightbox" at bounding box center [1059, 15] width 23 height 20
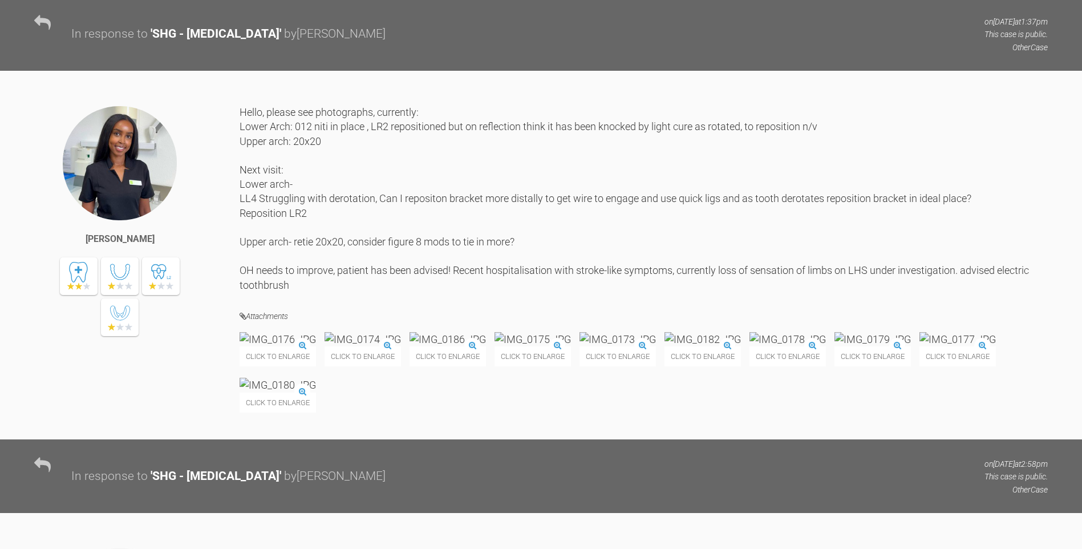
scroll to position [4993, 0]
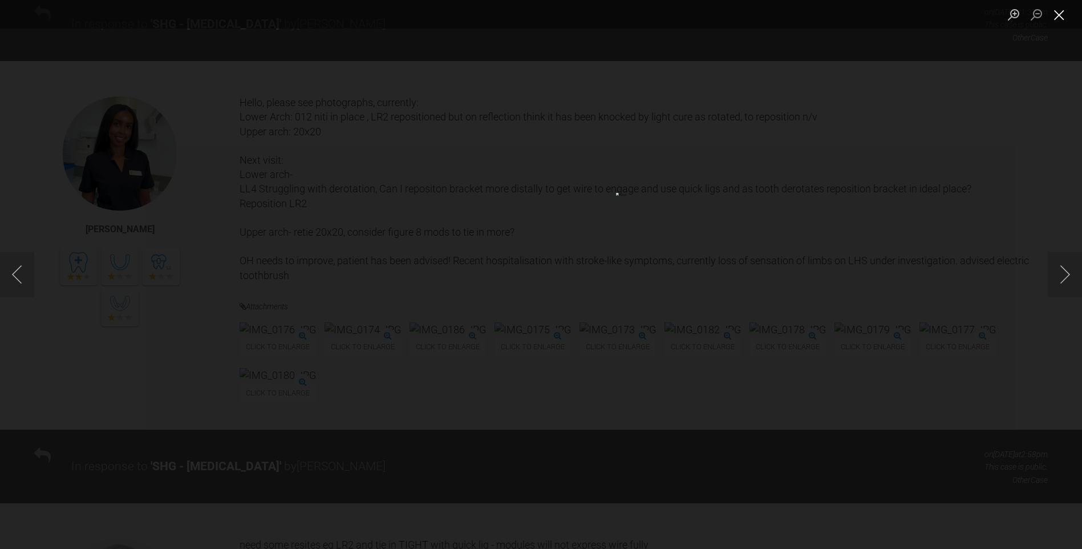
click at [1059, 15] on button "Close lightbox" at bounding box center [1059, 15] width 23 height 20
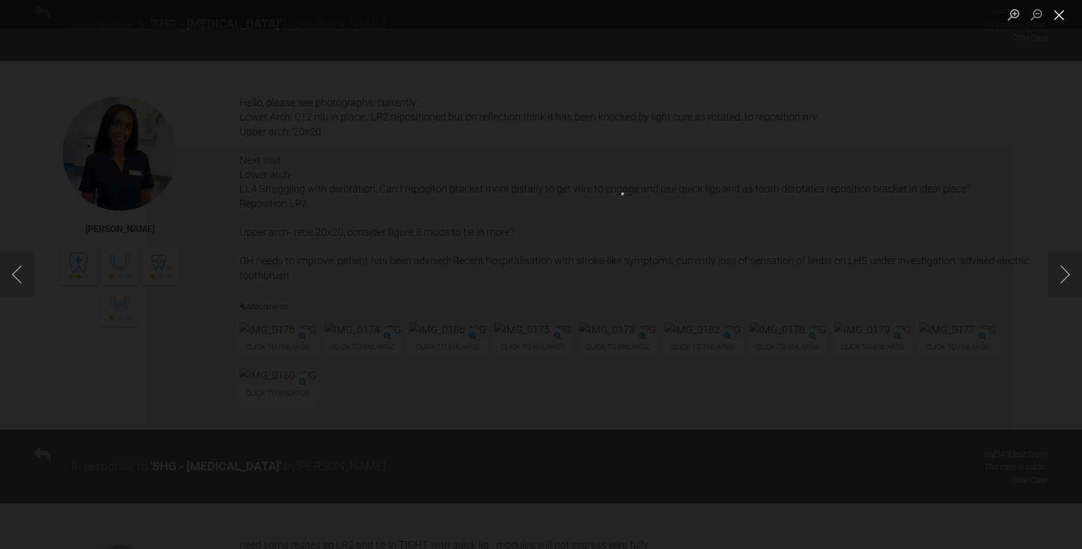
click at [1058, 14] on button "Close lightbox" at bounding box center [1059, 15] width 23 height 20
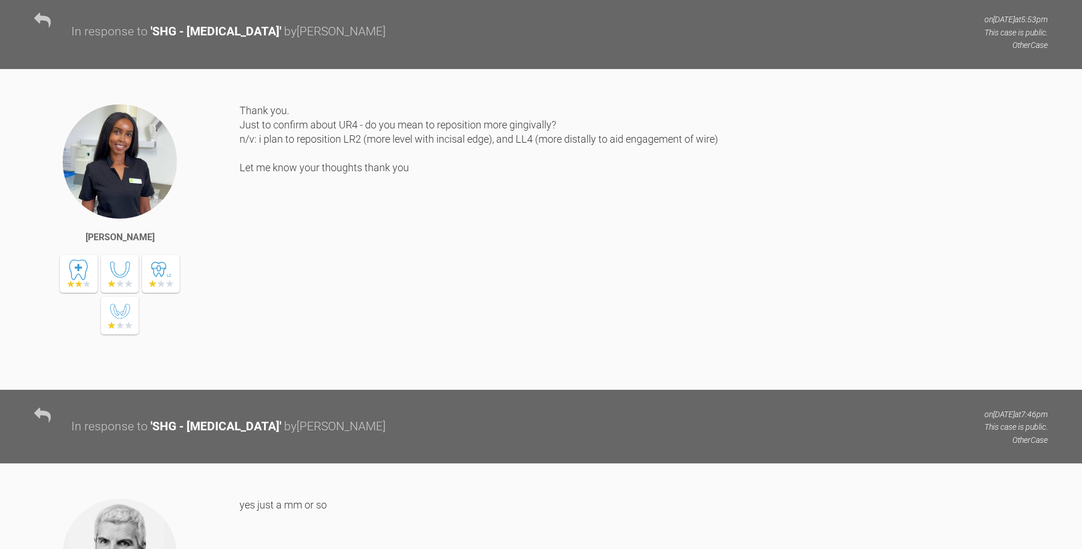
scroll to position [5880, 0]
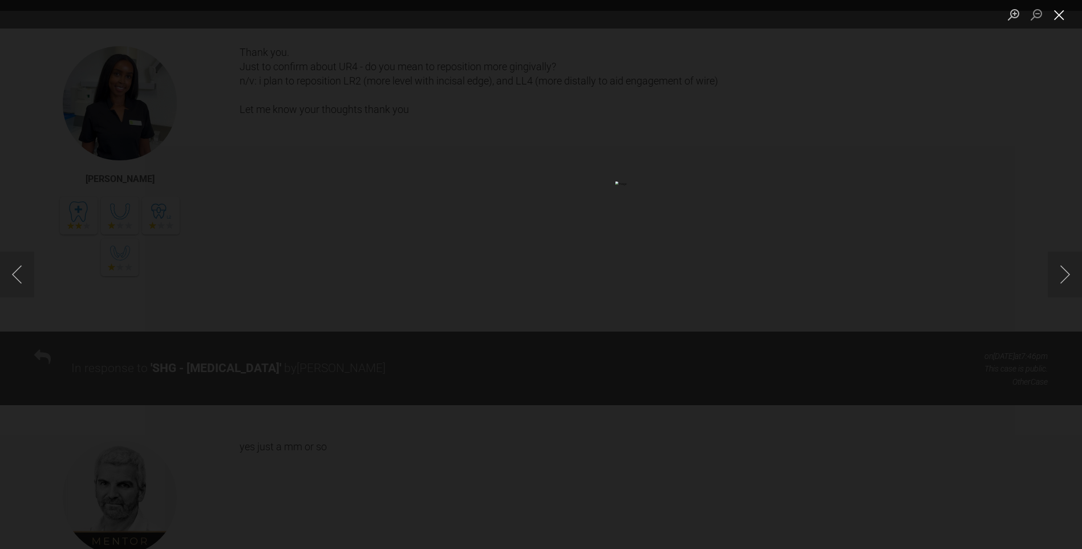
click at [1059, 12] on button "Close lightbox" at bounding box center [1059, 15] width 23 height 20
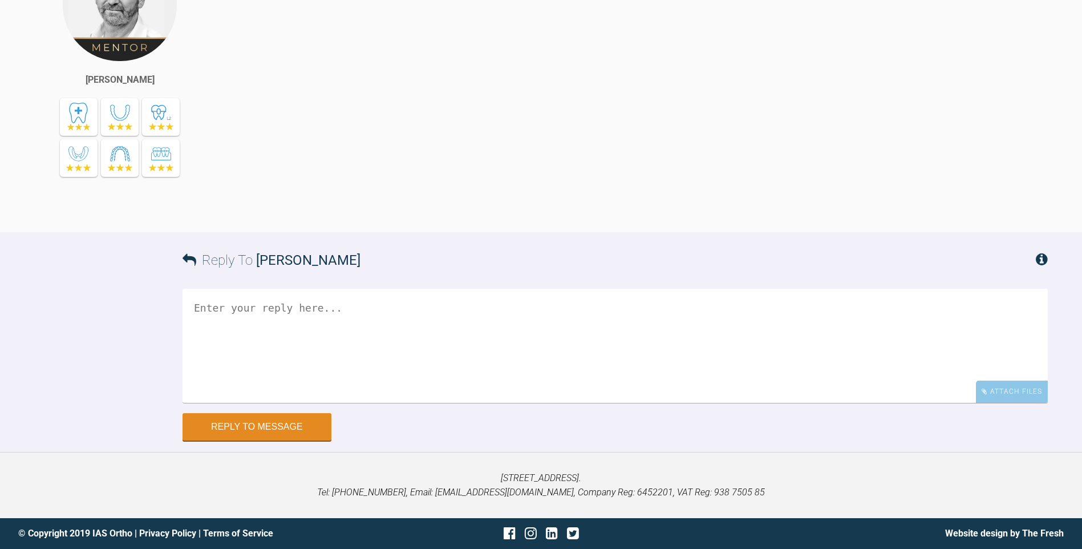
scroll to position [7692, 0]
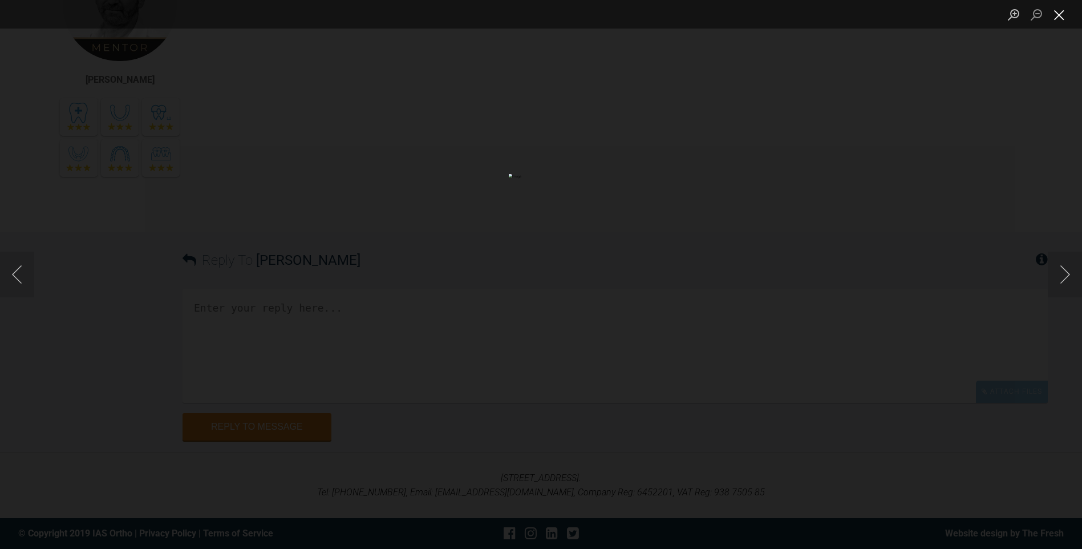
click at [1061, 19] on button "Close lightbox" at bounding box center [1059, 15] width 23 height 20
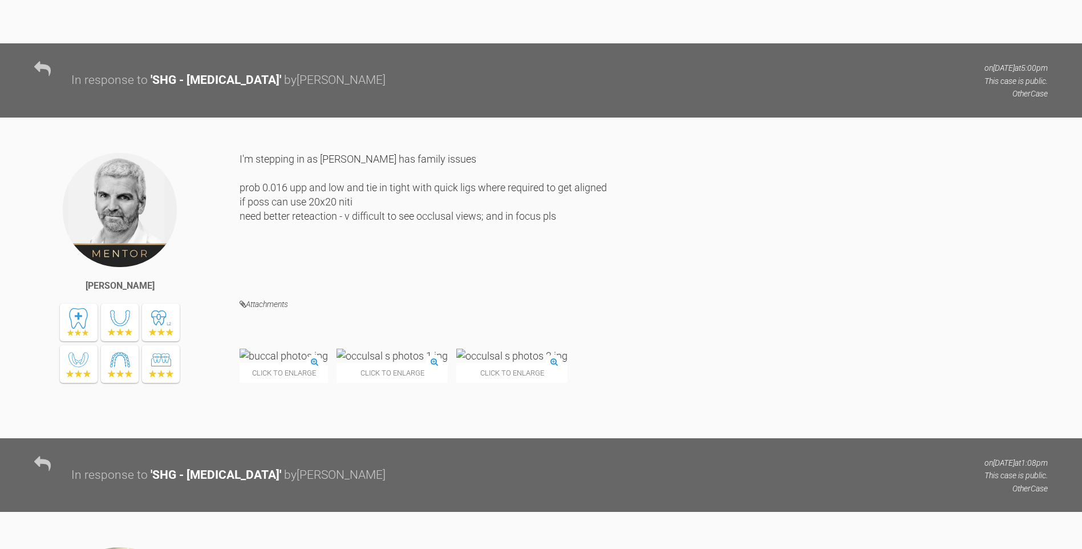
scroll to position [2882, 0]
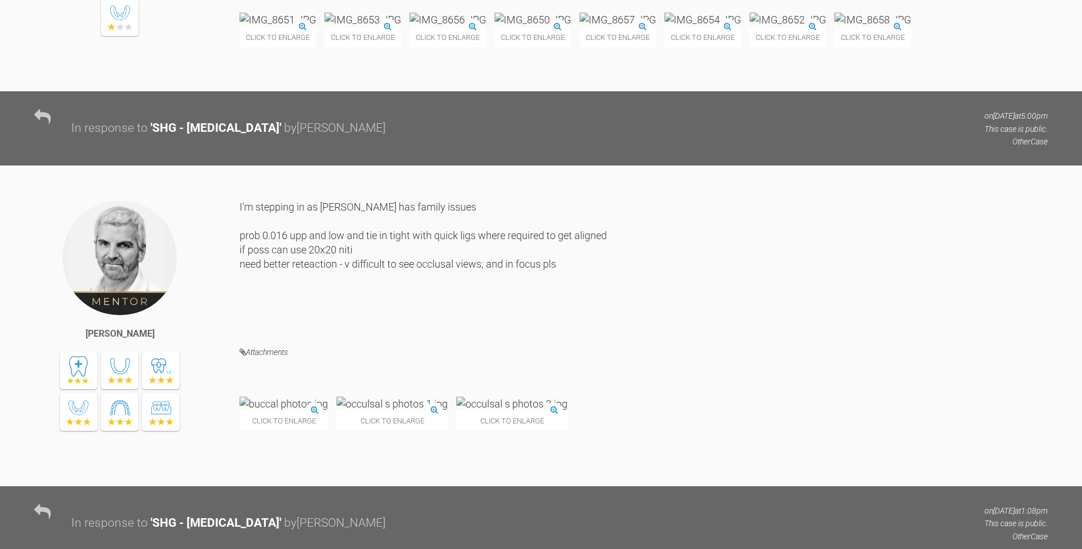
click at [656, 27] on img at bounding box center [618, 20] width 76 height 14
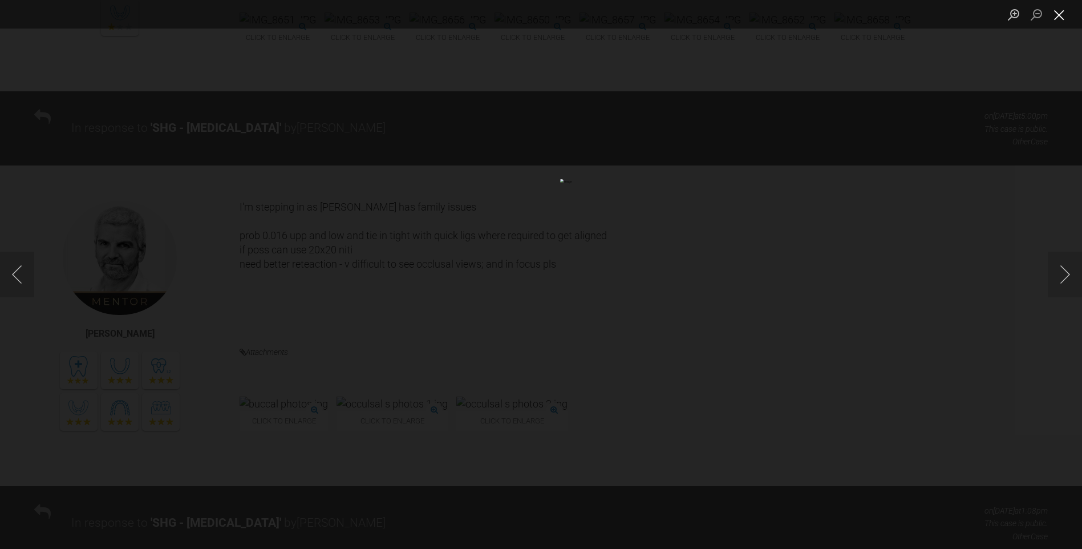
click at [1056, 11] on button "Close lightbox" at bounding box center [1059, 15] width 23 height 20
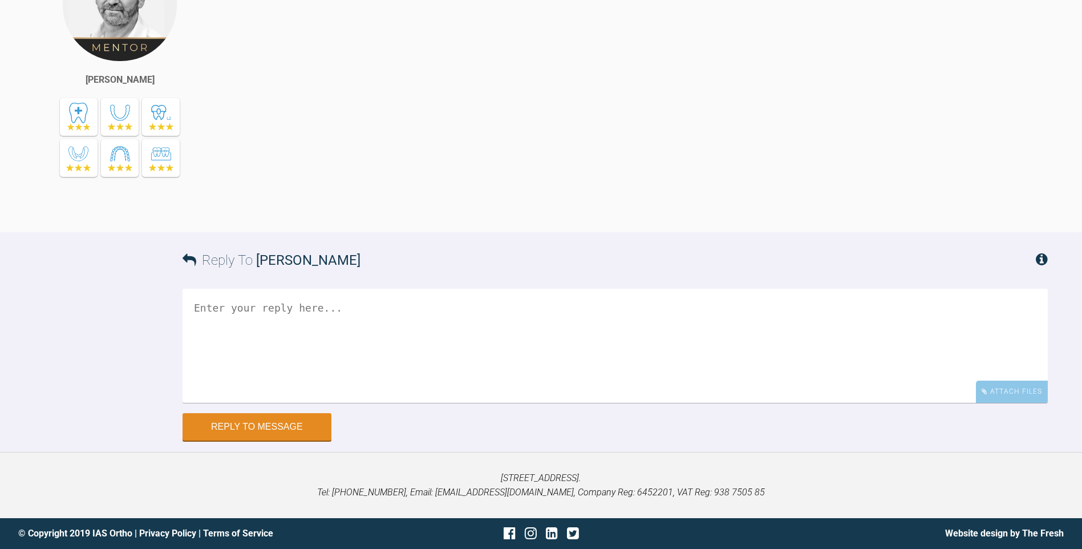
scroll to position [7663, 0]
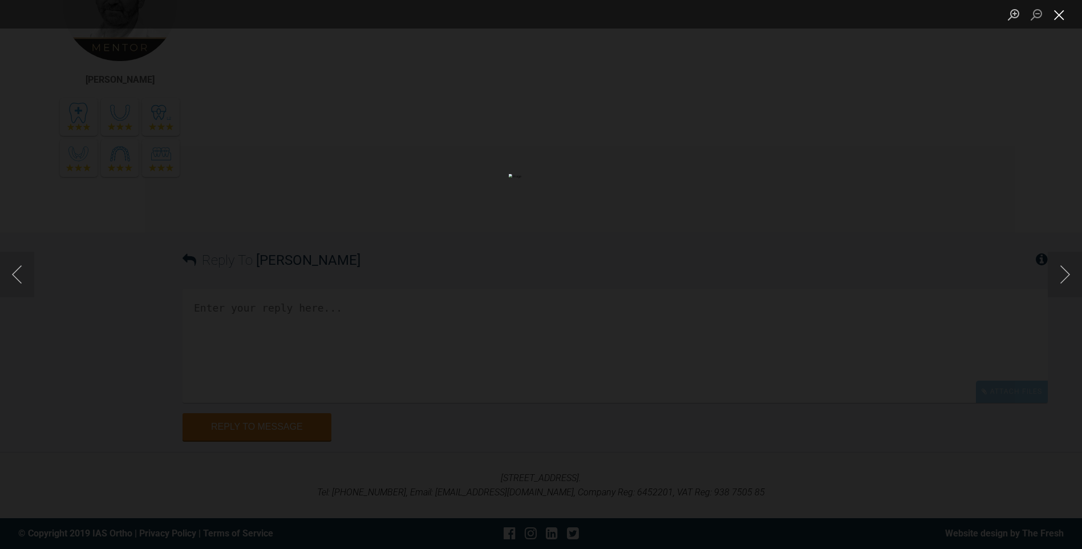
click at [1062, 14] on button "Close lightbox" at bounding box center [1059, 15] width 23 height 20
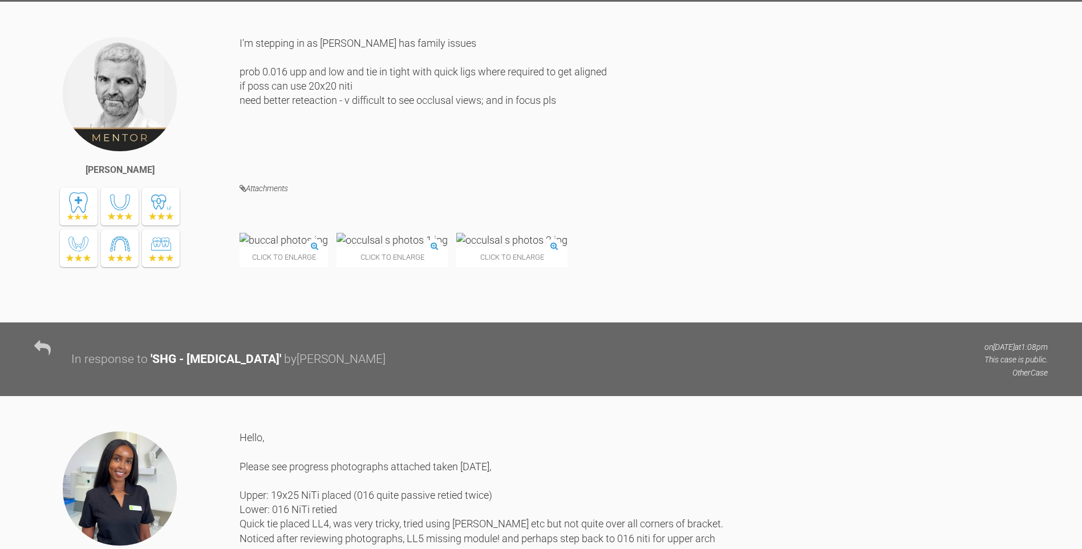
scroll to position [3026, 0]
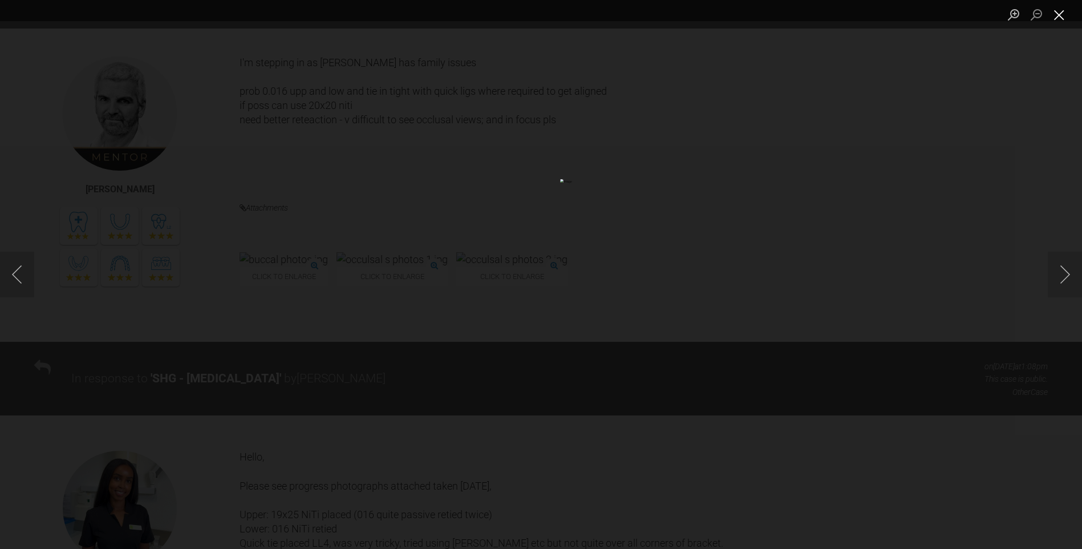
click at [1057, 13] on button "Close lightbox" at bounding box center [1059, 15] width 23 height 20
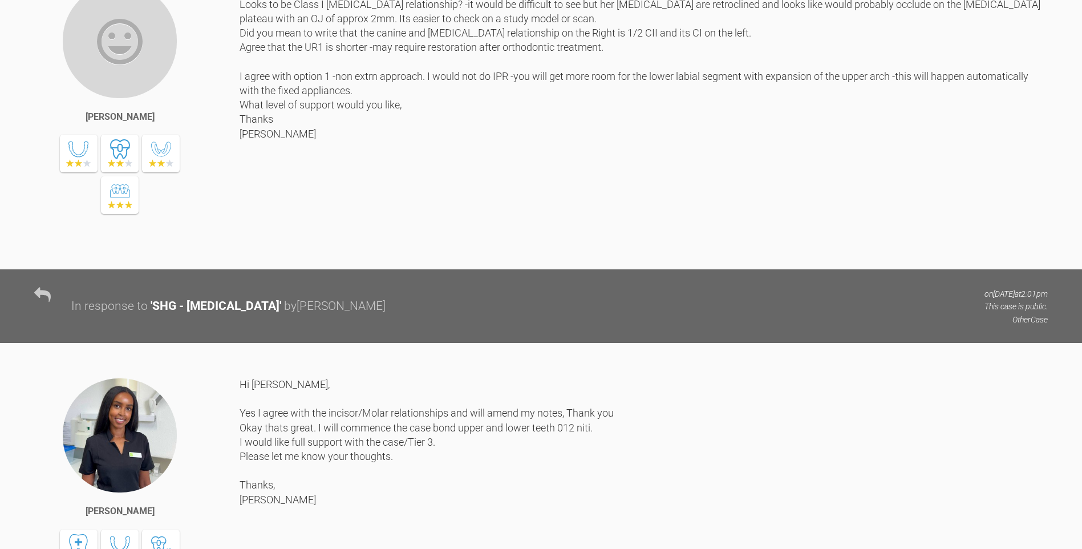
scroll to position [0, 0]
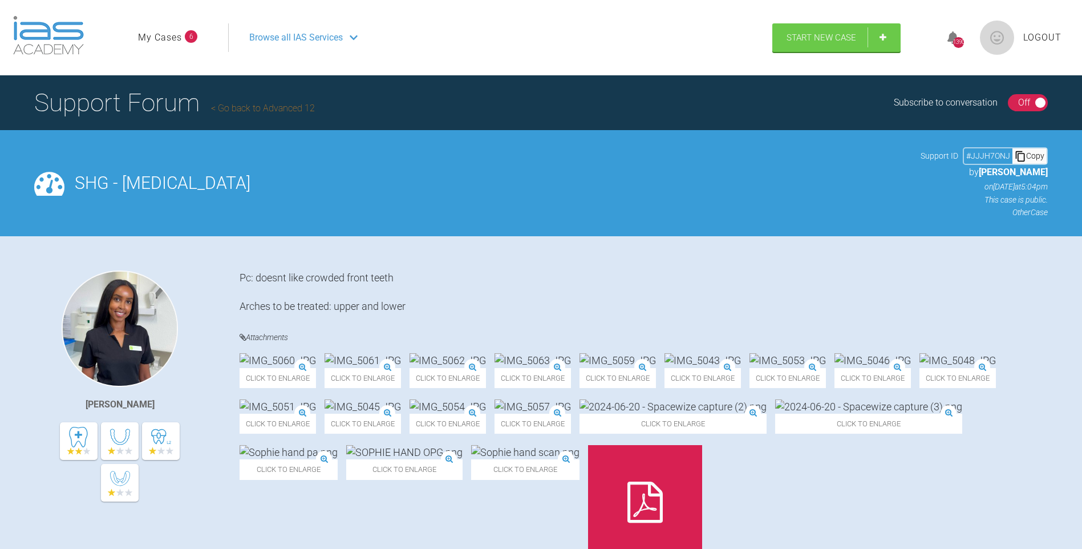
click at [171, 35] on link "My Cases" at bounding box center [160, 37] width 44 height 15
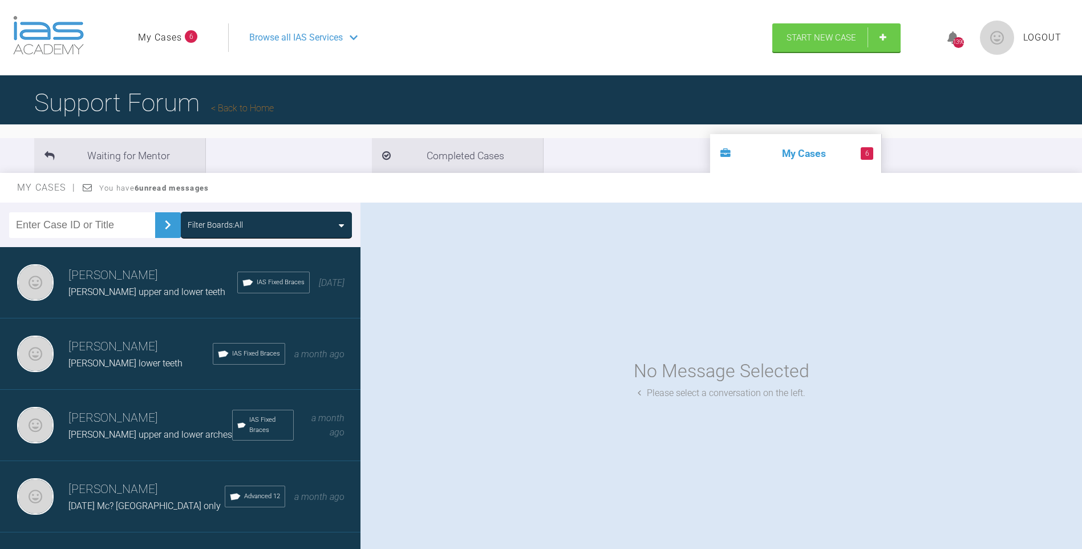
click at [167, 35] on link "My Cases" at bounding box center [160, 37] width 44 height 15
